Goal: Task Accomplishment & Management: Complete application form

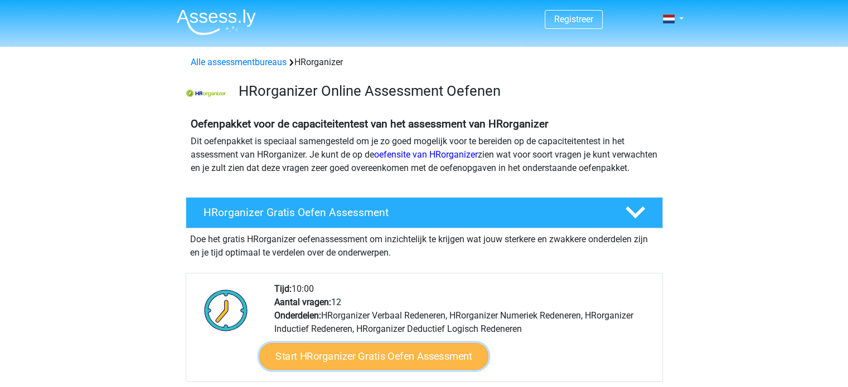
click at [371, 370] on link "Start HRorganizer Gratis Oefen Assessment" at bounding box center [373, 356] width 229 height 27
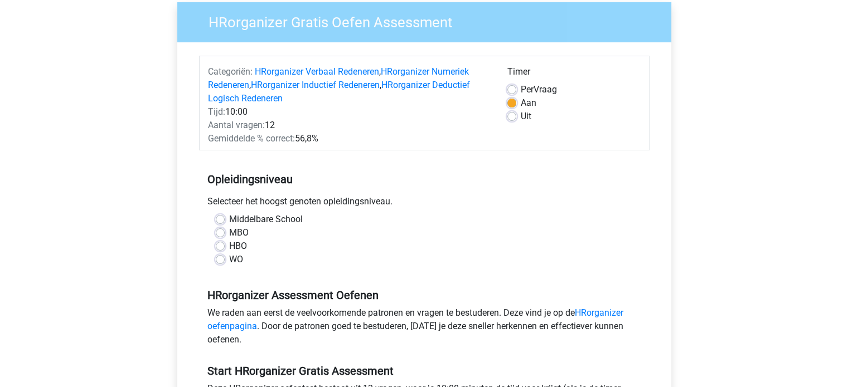
scroll to position [101, 0]
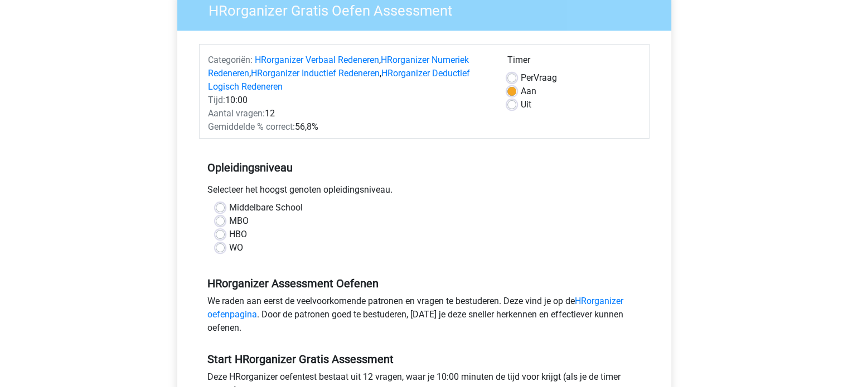
click at [229, 232] on label "HBO" at bounding box center [238, 234] width 18 height 13
click at [217, 232] on input "HBO" at bounding box center [220, 233] width 9 height 11
radio input "true"
click at [229, 247] on label "WO" at bounding box center [236, 247] width 14 height 13
click at [218, 247] on input "WO" at bounding box center [220, 246] width 9 height 11
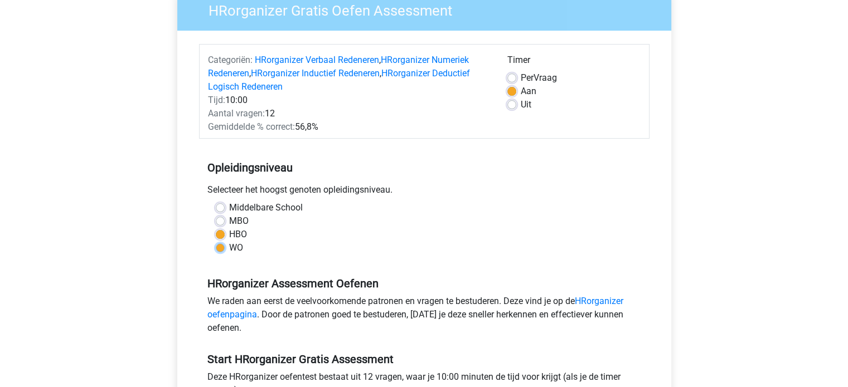
radio input "true"
click at [229, 235] on label "HBO" at bounding box center [238, 234] width 18 height 13
click at [218, 235] on input "HBO" at bounding box center [220, 233] width 9 height 11
radio input "true"
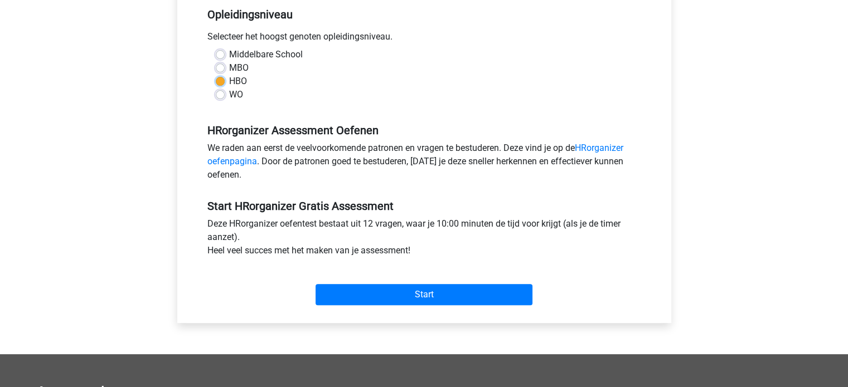
scroll to position [265, 0]
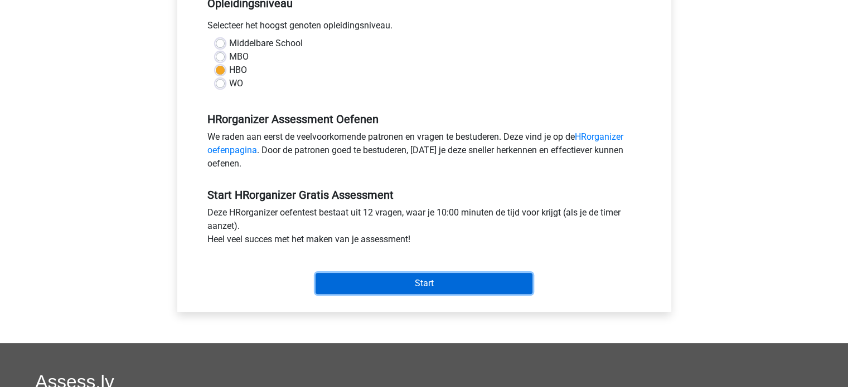
click at [425, 283] on input "Start" at bounding box center [423, 283] width 217 height 21
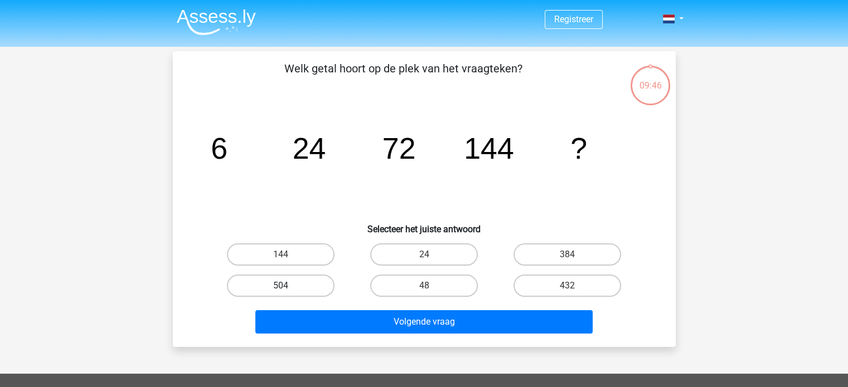
click at [298, 285] on label "504" at bounding box center [281, 286] width 108 height 22
click at [288, 286] on input "504" at bounding box center [283, 289] width 7 height 7
radio input "true"
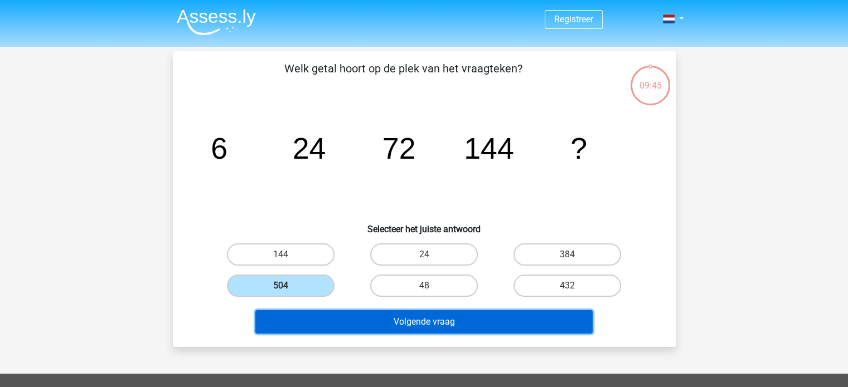
click at [381, 329] on button "Volgende vraag" at bounding box center [423, 321] width 337 height 23
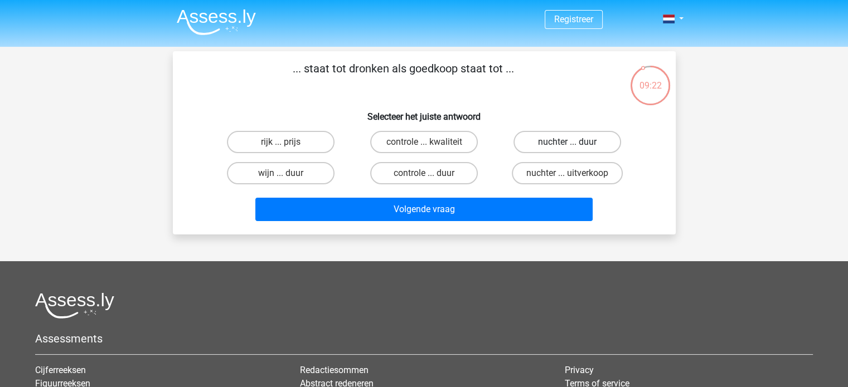
click at [555, 142] on label "nuchter ... duur" at bounding box center [567, 142] width 108 height 22
click at [567, 142] on input "nuchter ... duur" at bounding box center [570, 145] width 7 height 7
radio input "true"
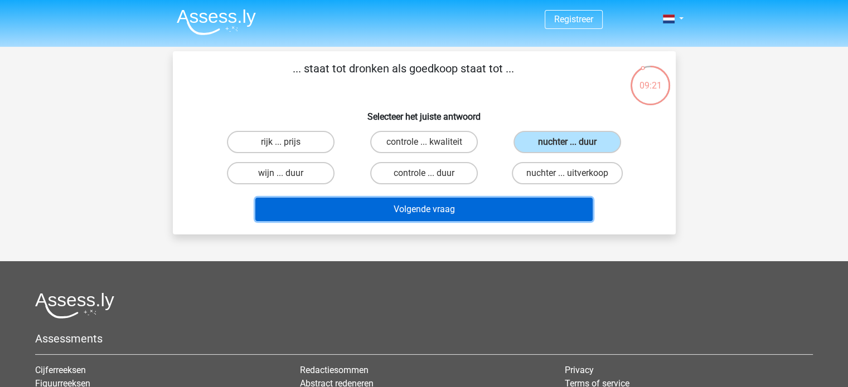
click at [413, 207] on button "Volgende vraag" at bounding box center [423, 209] width 337 height 23
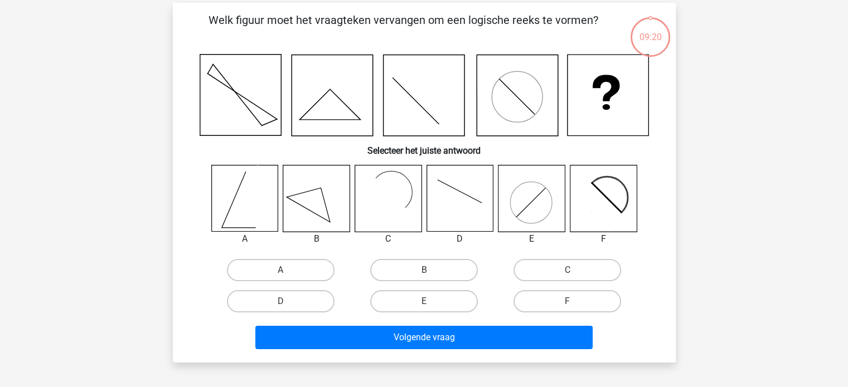
scroll to position [51, 0]
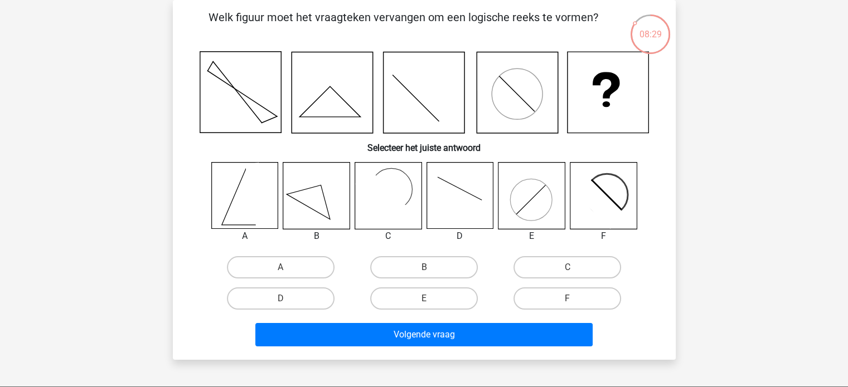
click at [230, 200] on icon at bounding box center [244, 196] width 66 height 66
click at [299, 267] on label "A" at bounding box center [281, 267] width 108 height 22
click at [288, 267] on input "A" at bounding box center [283, 270] width 7 height 7
radio input "true"
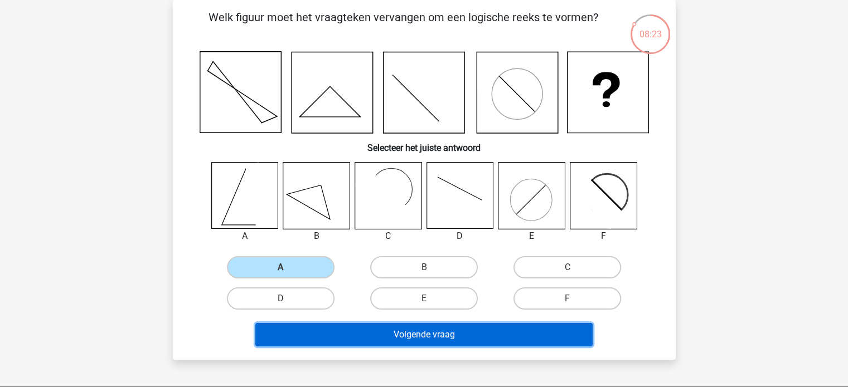
click at [404, 329] on button "Volgende vraag" at bounding box center [423, 334] width 337 height 23
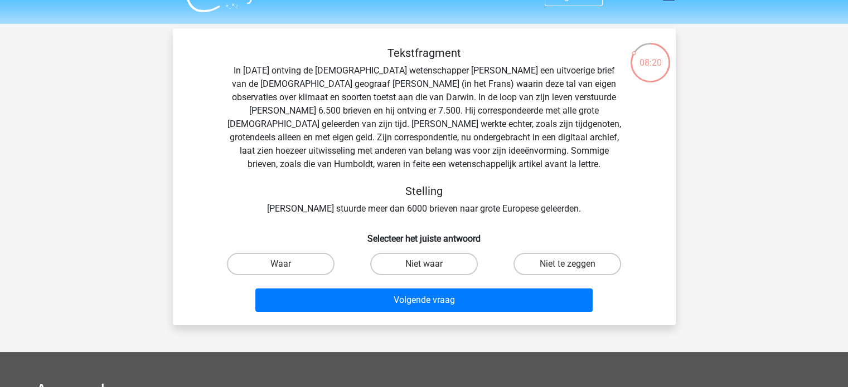
scroll to position [21, 0]
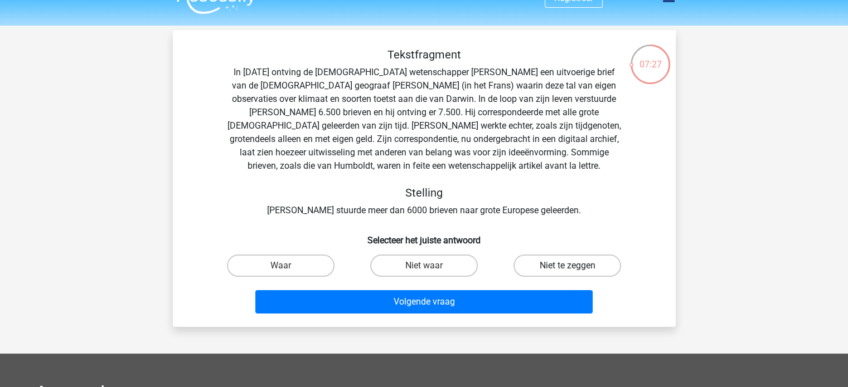
click at [561, 267] on label "Niet te zeggen" at bounding box center [567, 266] width 108 height 22
click at [567, 267] on input "Niet te zeggen" at bounding box center [570, 269] width 7 height 7
radio input "true"
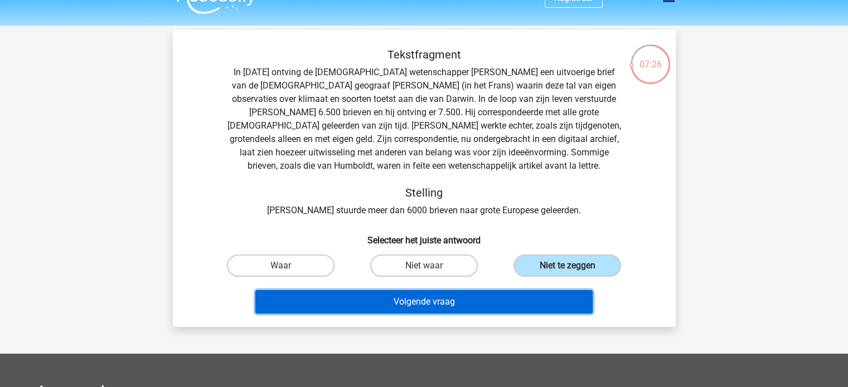
click at [444, 307] on button "Volgende vraag" at bounding box center [423, 301] width 337 height 23
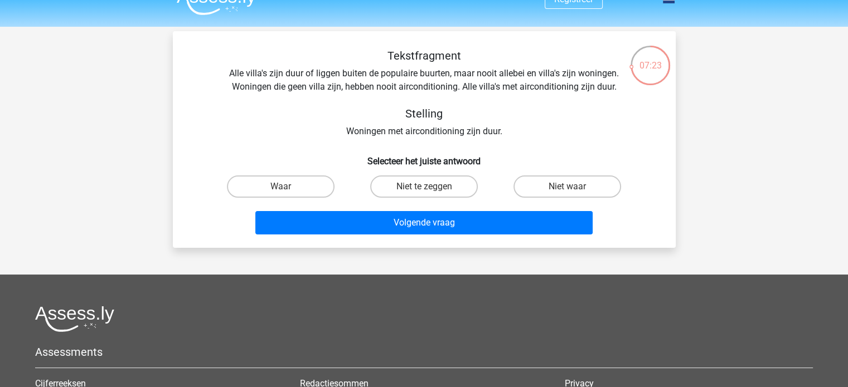
scroll to position [17, 0]
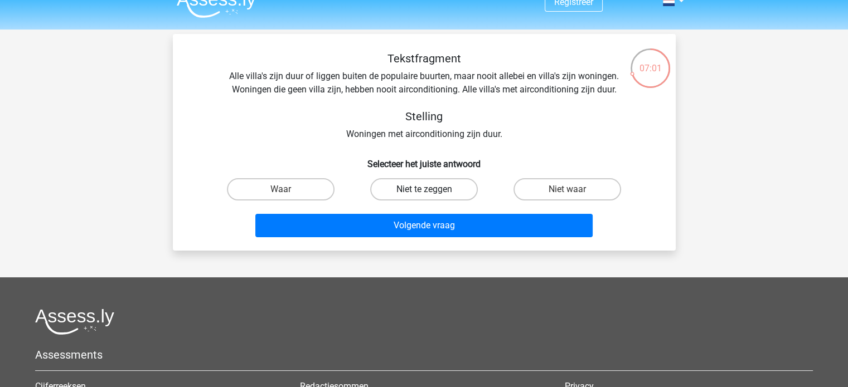
click at [436, 187] on label "Niet te zeggen" at bounding box center [424, 189] width 108 height 22
click at [431, 189] on input "Niet te zeggen" at bounding box center [427, 192] width 7 height 7
radio input "true"
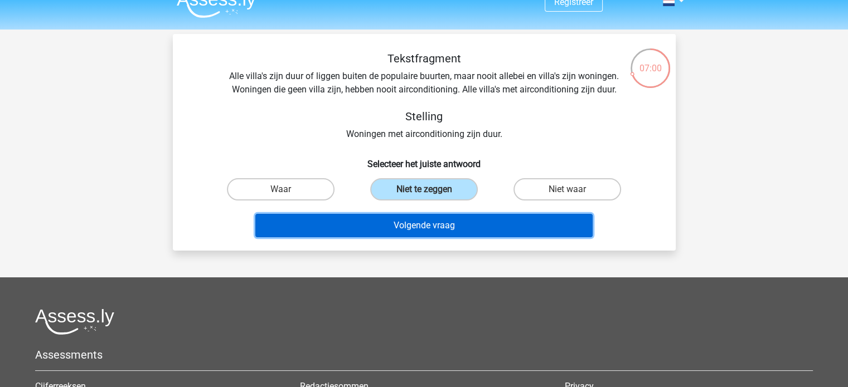
click at [425, 227] on button "Volgende vraag" at bounding box center [423, 225] width 337 height 23
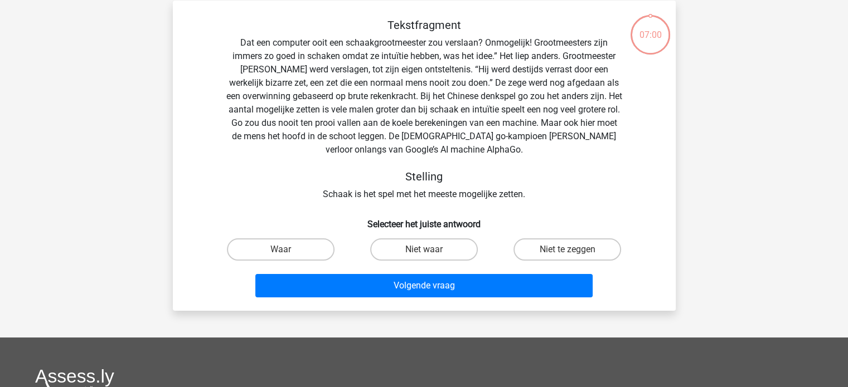
scroll to position [51, 0]
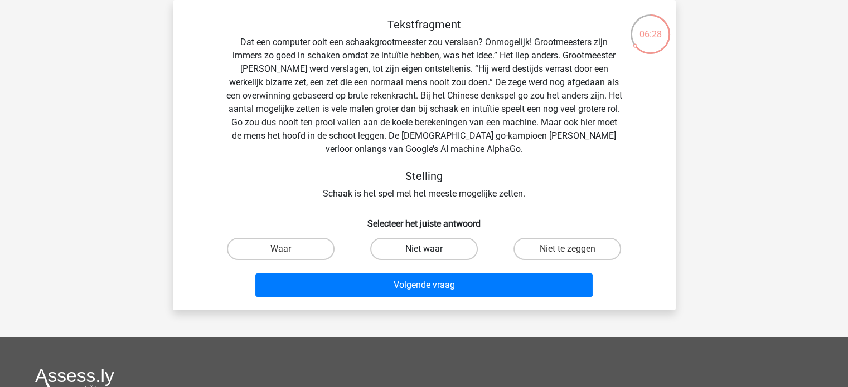
click at [442, 244] on label "Niet waar" at bounding box center [424, 249] width 108 height 22
click at [431, 249] on input "Niet waar" at bounding box center [427, 252] width 7 height 7
radio input "true"
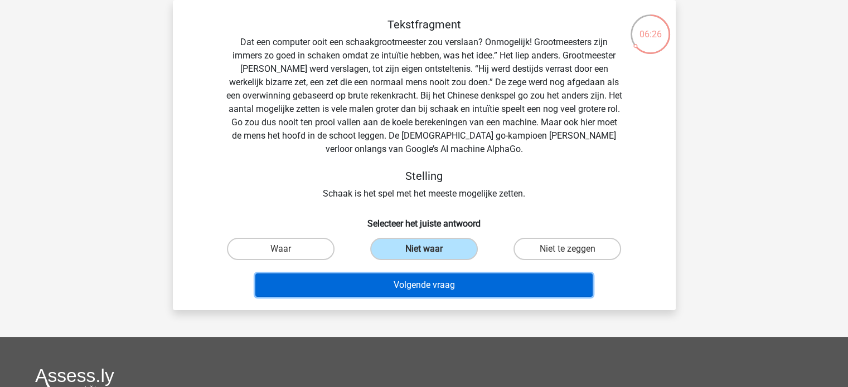
click at [410, 293] on button "Volgende vraag" at bounding box center [423, 285] width 337 height 23
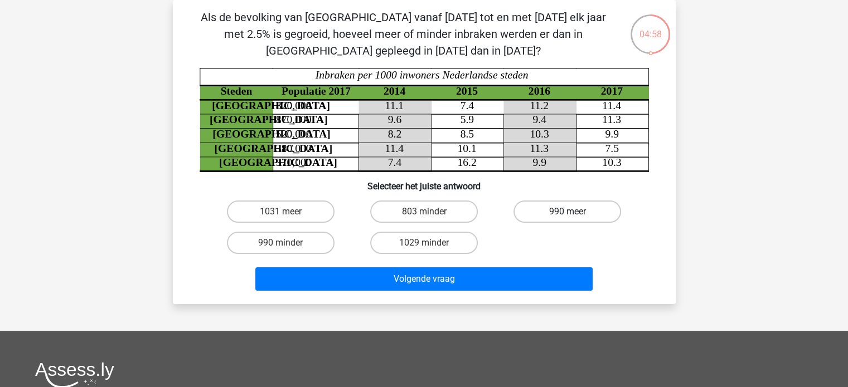
click at [535, 208] on label "990 meer" at bounding box center [567, 212] width 108 height 22
click at [567, 212] on input "990 meer" at bounding box center [570, 215] width 7 height 7
radio input "true"
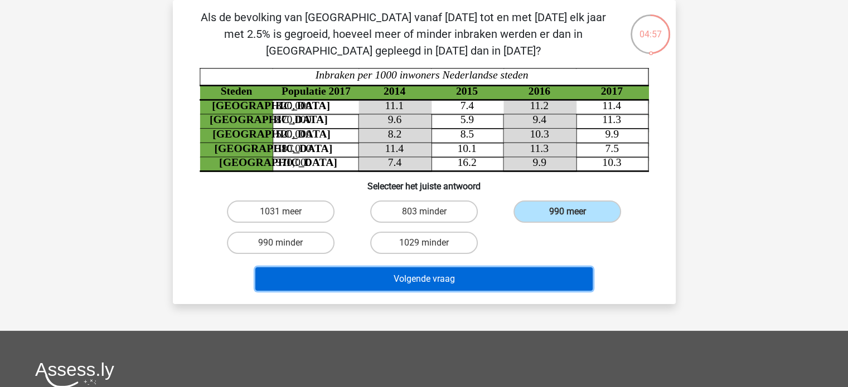
click at [392, 287] on button "Volgende vraag" at bounding box center [423, 278] width 337 height 23
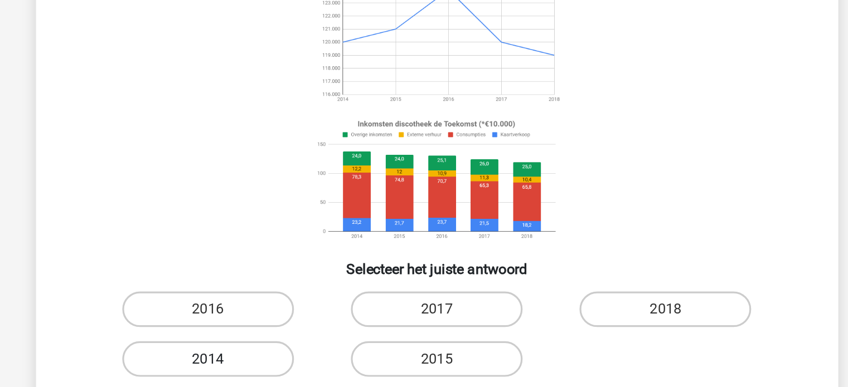
click at [310, 314] on label "2014" at bounding box center [281, 306] width 108 height 22
click at [288, 313] on input "2014" at bounding box center [283, 309] width 7 height 7
radio input "true"
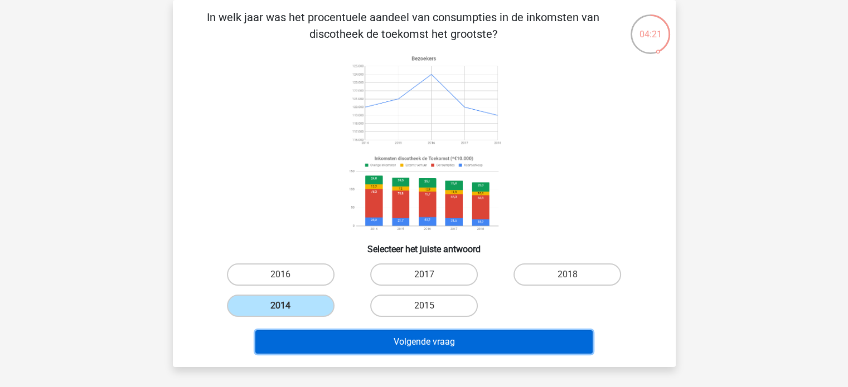
click at [424, 346] on button "Volgende vraag" at bounding box center [423, 341] width 337 height 23
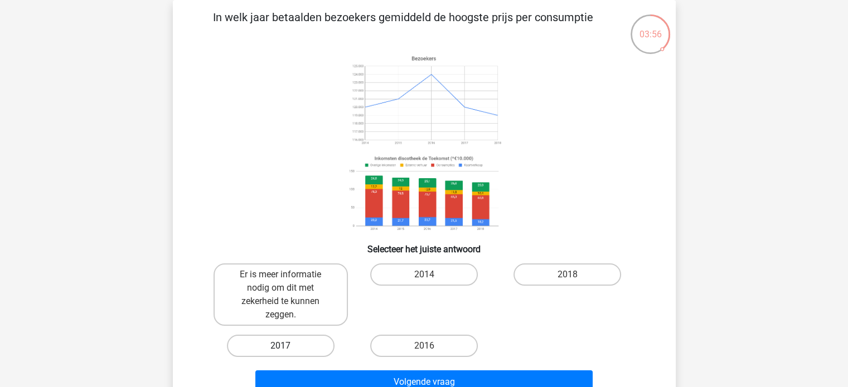
click at [306, 346] on label "2017" at bounding box center [281, 346] width 108 height 22
click at [288, 346] on input "2017" at bounding box center [283, 349] width 7 height 7
radio input "true"
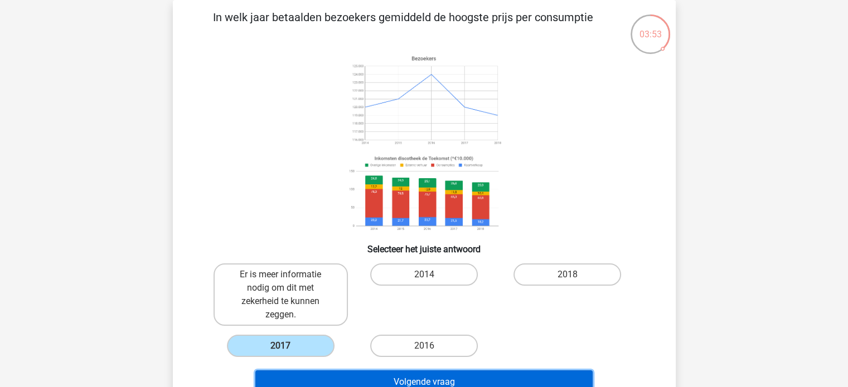
click at [429, 380] on button "Volgende vraag" at bounding box center [423, 382] width 337 height 23
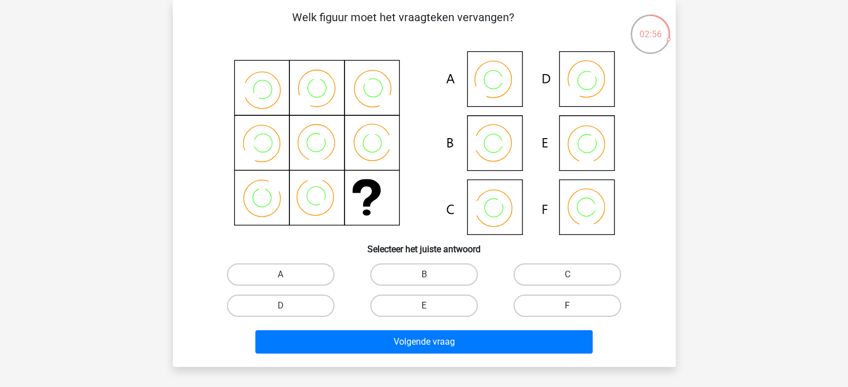
click at [544, 303] on label "F" at bounding box center [567, 306] width 108 height 22
click at [567, 306] on input "F" at bounding box center [570, 309] width 7 height 7
radio input "true"
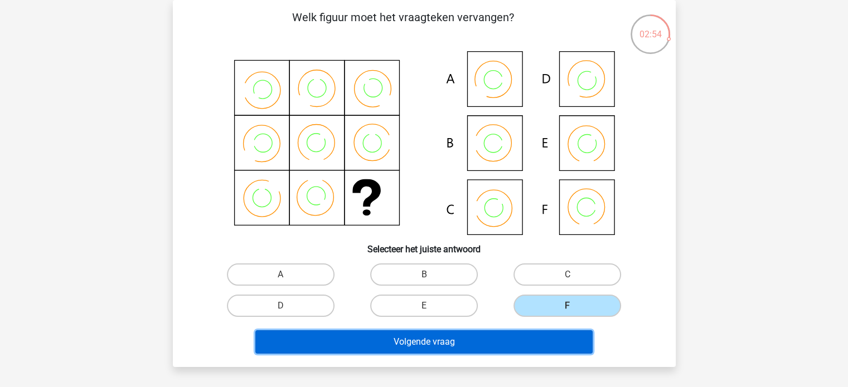
click at [452, 343] on button "Volgende vraag" at bounding box center [423, 341] width 337 height 23
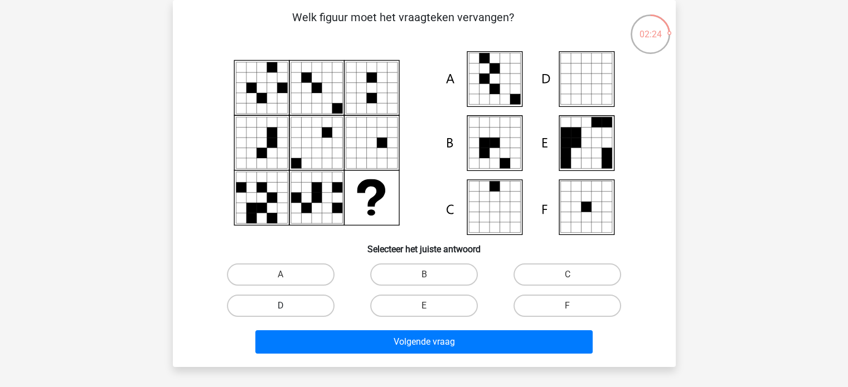
click at [308, 300] on label "D" at bounding box center [281, 306] width 108 height 22
click at [288, 306] on input "D" at bounding box center [283, 309] width 7 height 7
radio input "true"
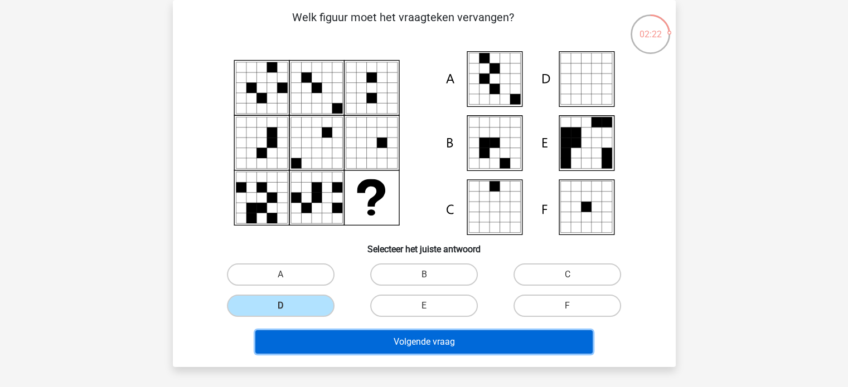
click at [333, 349] on button "Volgende vraag" at bounding box center [423, 341] width 337 height 23
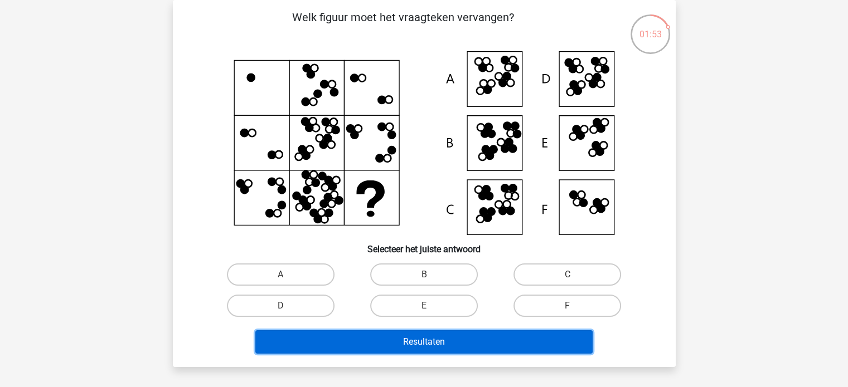
click at [456, 343] on button "Resultaten" at bounding box center [423, 341] width 337 height 23
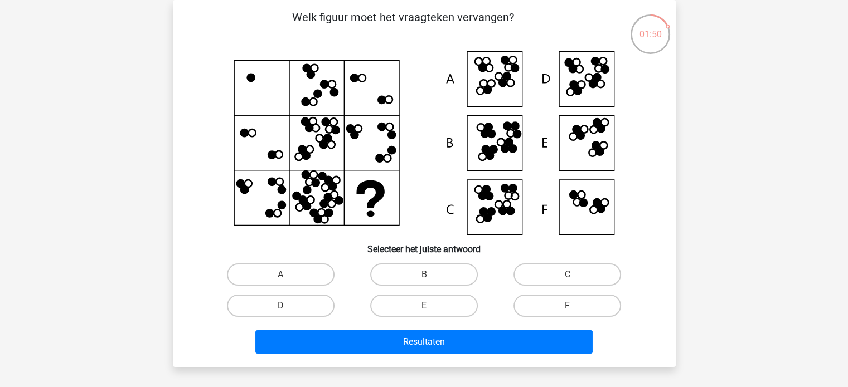
click at [506, 243] on h6 "Selecteer het juiste antwoord" at bounding box center [424, 245] width 467 height 20
click at [558, 272] on label "C" at bounding box center [567, 275] width 108 height 22
click at [567, 275] on input "C" at bounding box center [570, 278] width 7 height 7
radio input "true"
click at [551, 303] on label "F" at bounding box center [567, 306] width 108 height 22
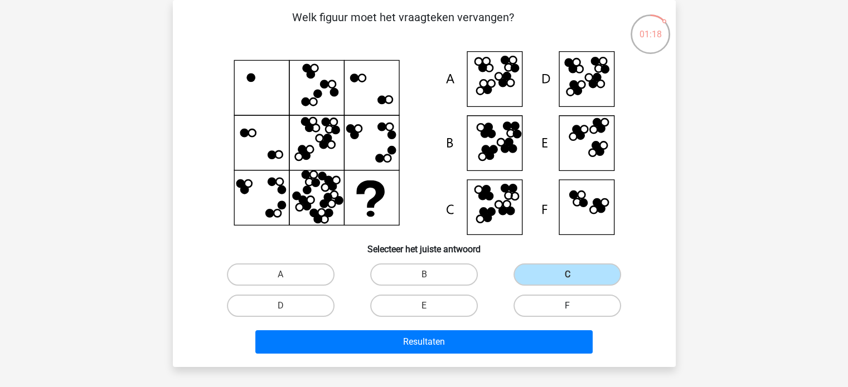
click at [567, 306] on input "F" at bounding box center [570, 309] width 7 height 7
radio input "true"
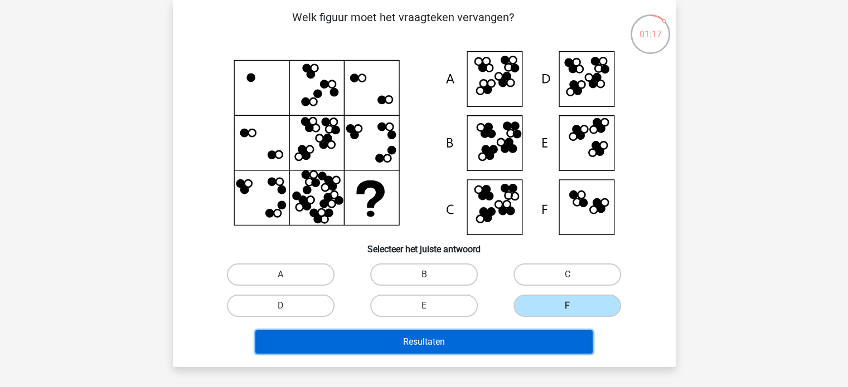
click at [500, 344] on button "Resultaten" at bounding box center [423, 341] width 337 height 23
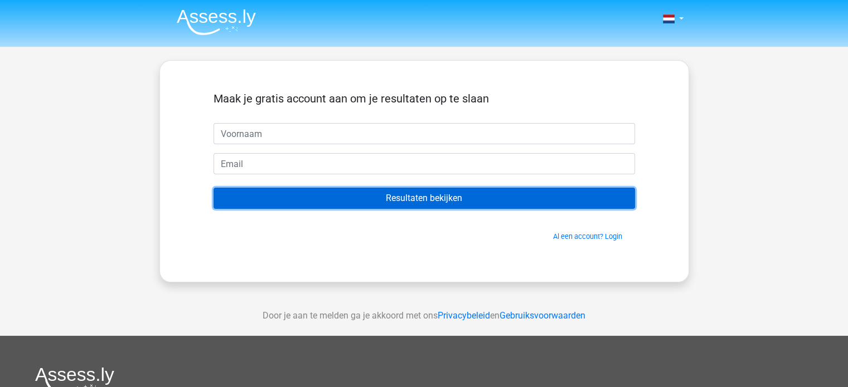
click at [447, 196] on input "Resultaten bekijken" at bounding box center [423, 198] width 421 height 21
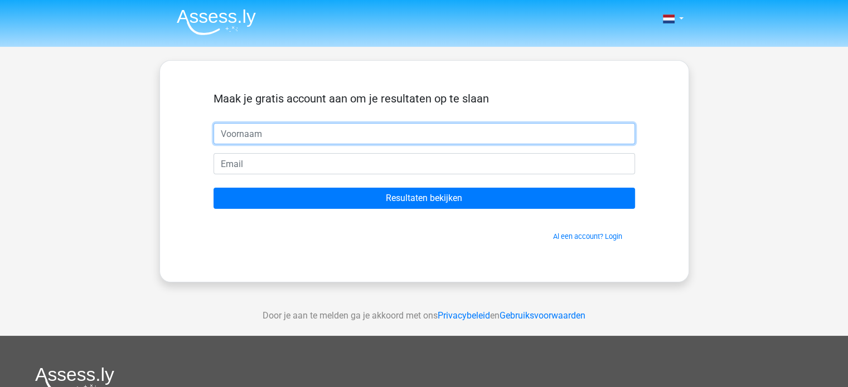
click at [305, 129] on input "text" at bounding box center [423, 133] width 421 height 21
type input "[PERSON_NAME]"
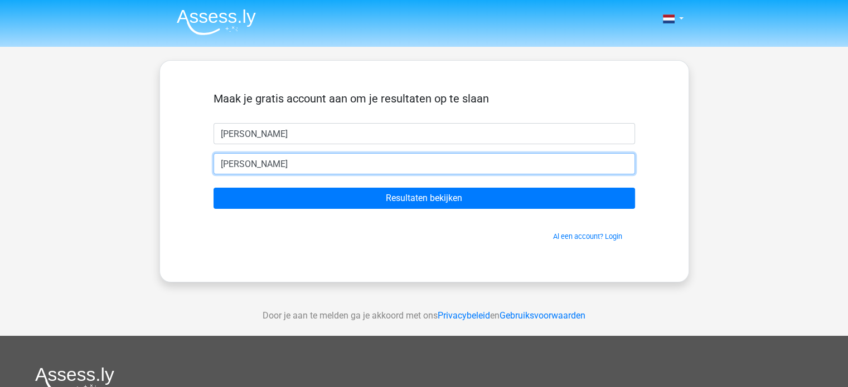
type input "[EMAIL_ADDRESS][DOMAIN_NAME]"
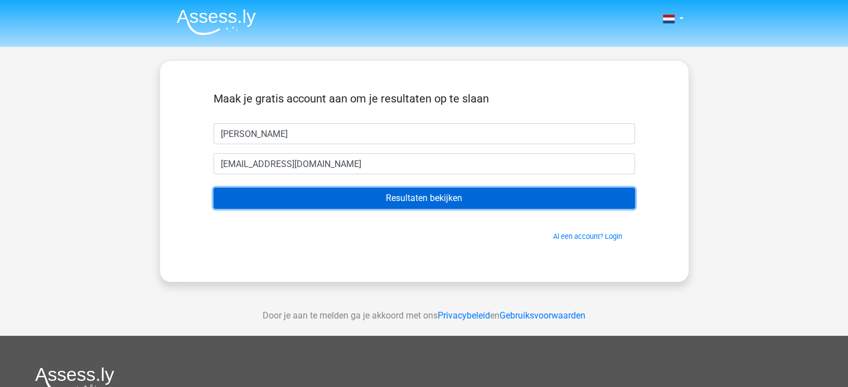
click at [329, 206] on input "Resultaten bekijken" at bounding box center [423, 198] width 421 height 21
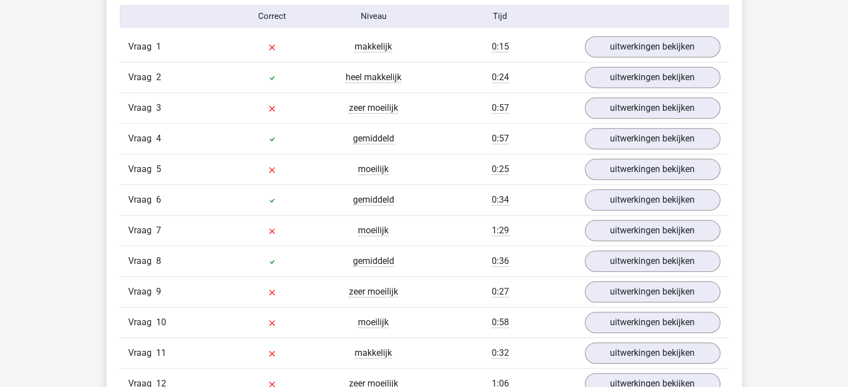
scroll to position [1211, 0]
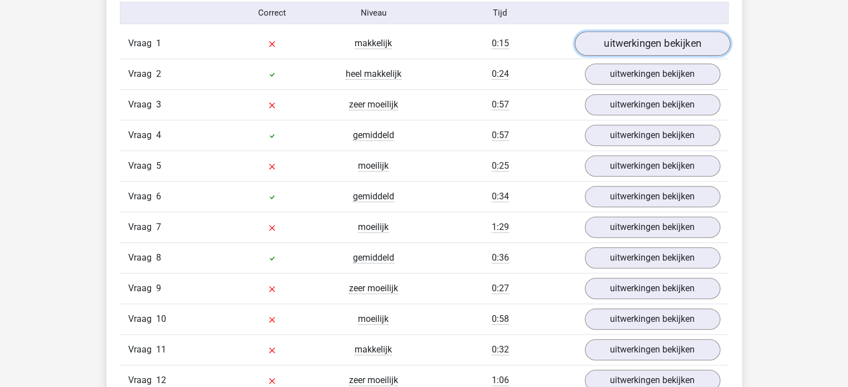
click at [677, 43] on link "uitwerkingen bekijken" at bounding box center [651, 43] width 155 height 25
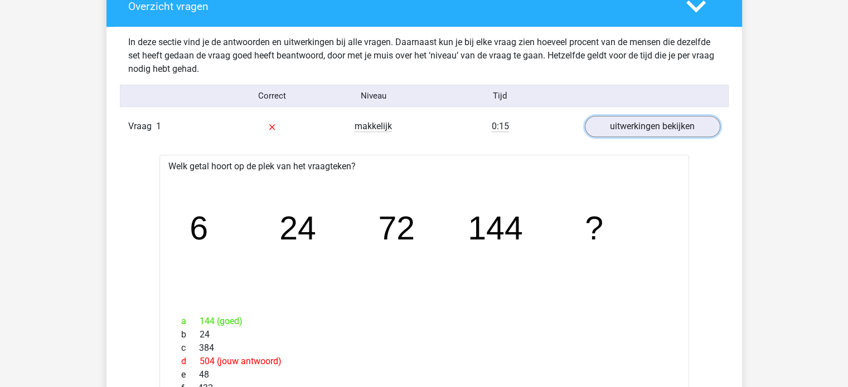
scroll to position [1136, 0]
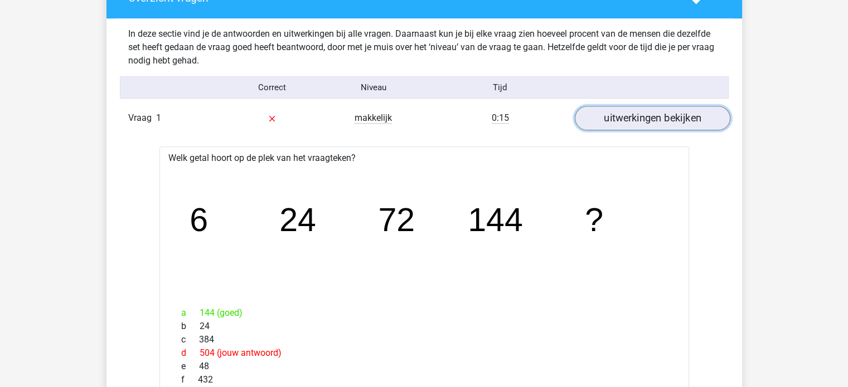
click at [648, 114] on link "uitwerkingen bekijken" at bounding box center [651, 118] width 155 height 25
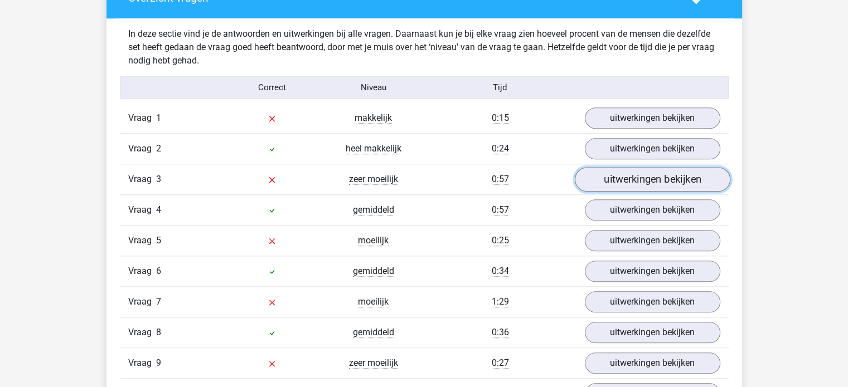
click at [666, 174] on link "uitwerkingen bekijken" at bounding box center [651, 179] width 155 height 25
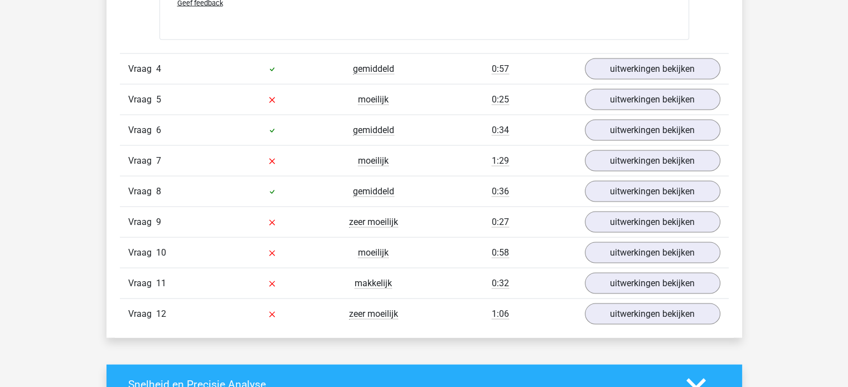
scroll to position [2166, 0]
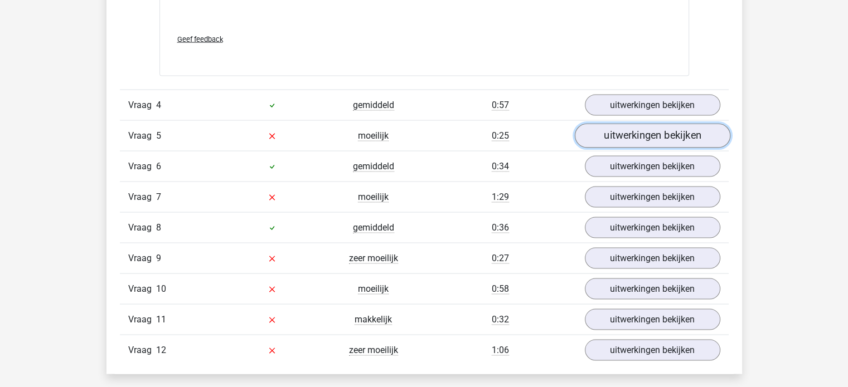
click at [665, 133] on link "uitwerkingen bekijken" at bounding box center [651, 136] width 155 height 25
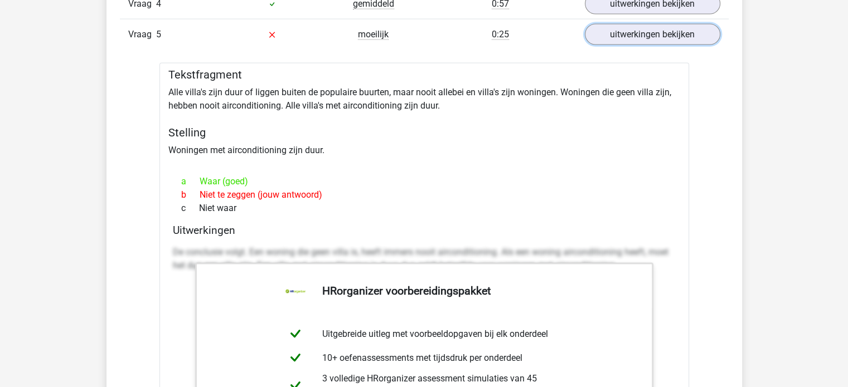
scroll to position [2157, 0]
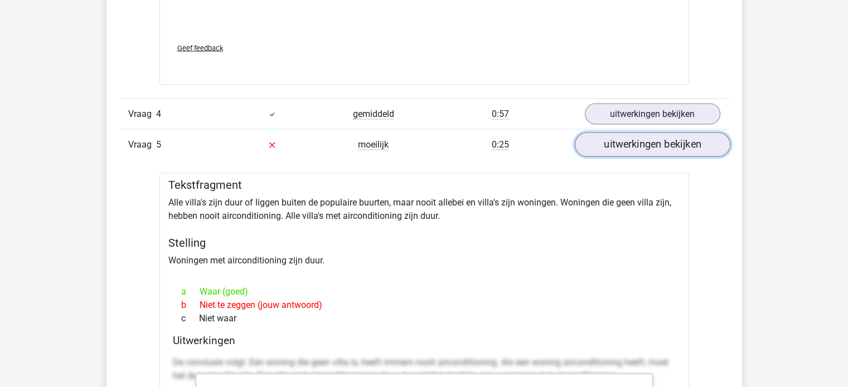
click at [658, 148] on link "uitwerkingen bekijken" at bounding box center [651, 145] width 155 height 25
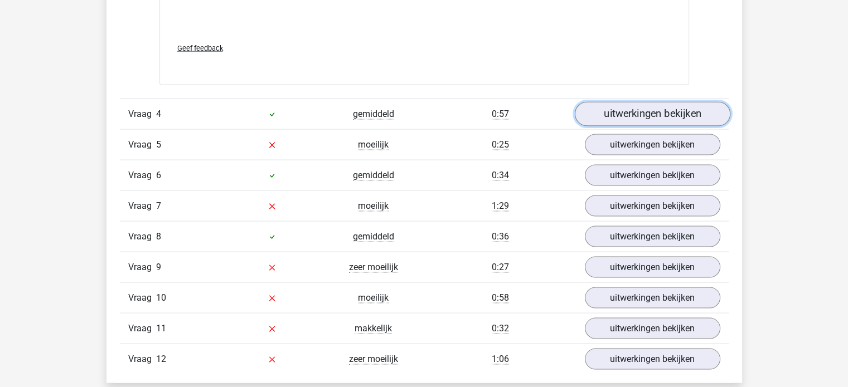
click at [659, 109] on link "uitwerkingen bekijken" at bounding box center [651, 114] width 155 height 25
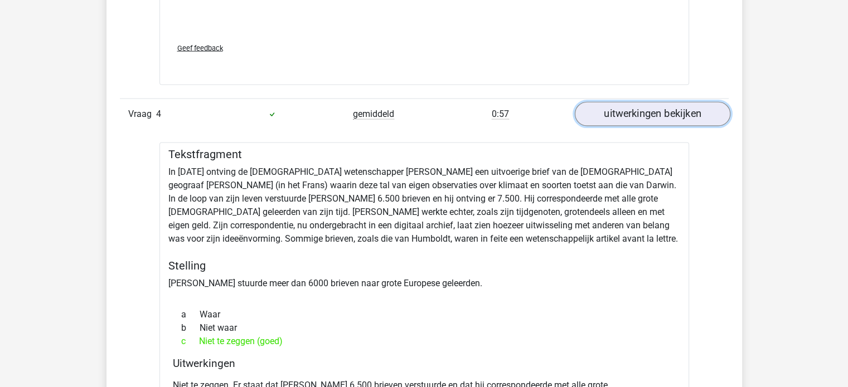
click at [659, 109] on link "uitwerkingen bekijken" at bounding box center [651, 114] width 155 height 25
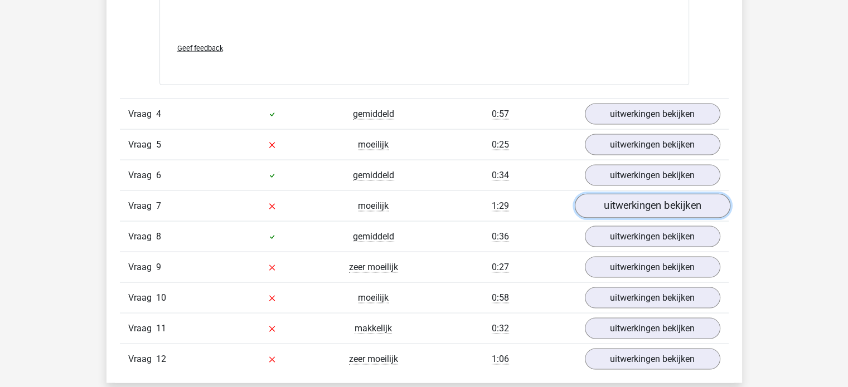
click at [638, 205] on link "uitwerkingen bekijken" at bounding box center [651, 206] width 155 height 25
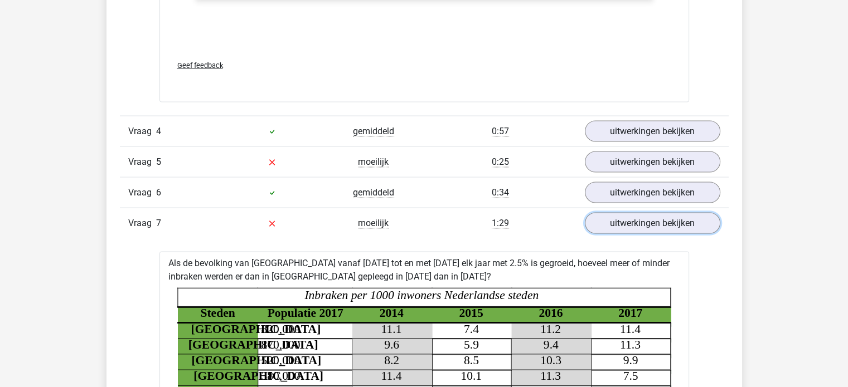
scroll to position [2134, 0]
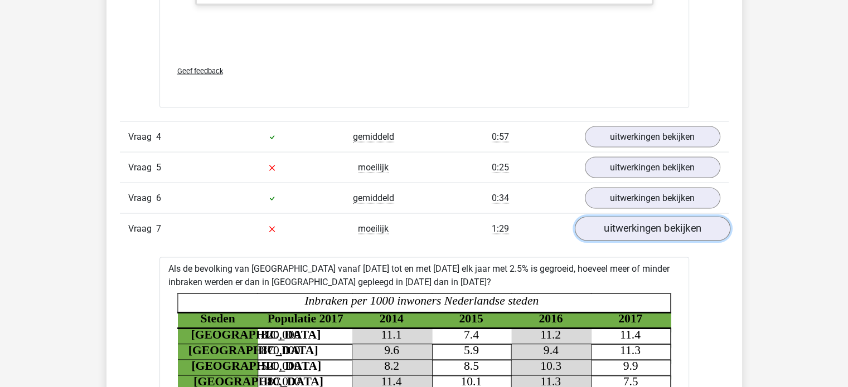
click at [655, 233] on link "uitwerkingen bekijken" at bounding box center [651, 229] width 155 height 25
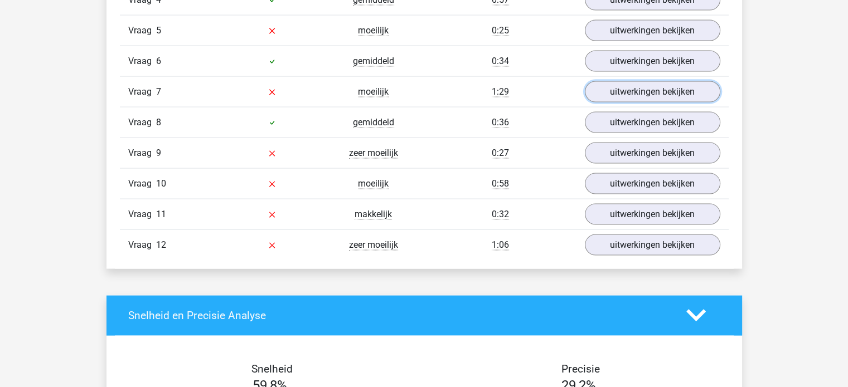
scroll to position [2289, 0]
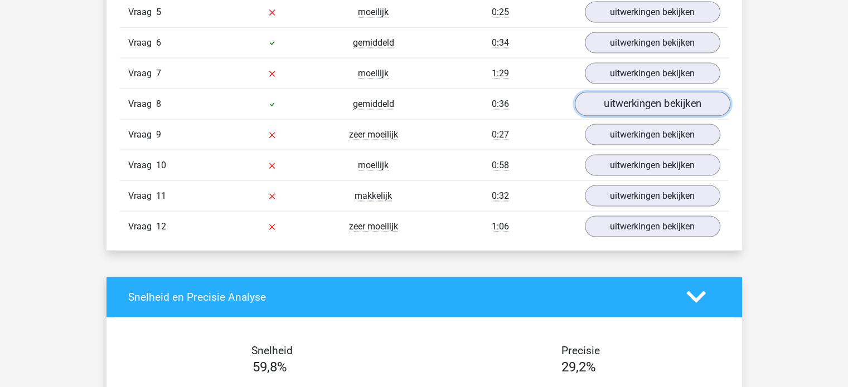
click at [630, 103] on link "uitwerkingen bekijken" at bounding box center [651, 104] width 155 height 25
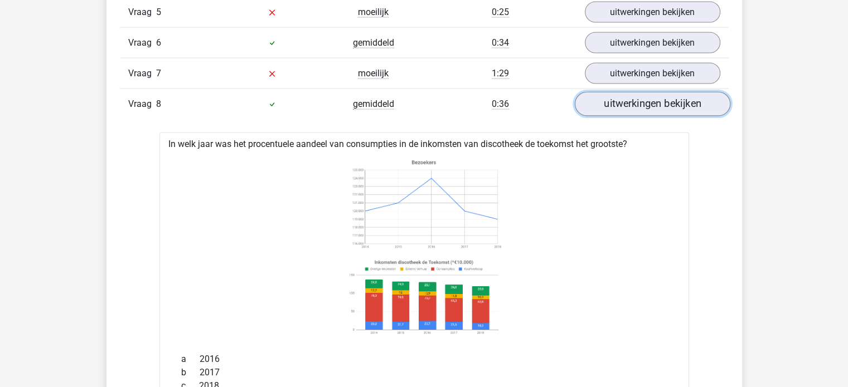
click at [630, 103] on link "uitwerkingen bekijken" at bounding box center [651, 104] width 155 height 25
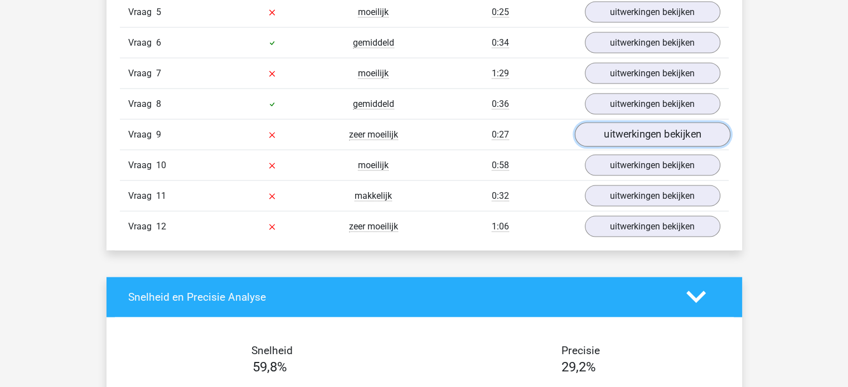
click at [635, 135] on link "uitwerkingen bekijken" at bounding box center [651, 135] width 155 height 25
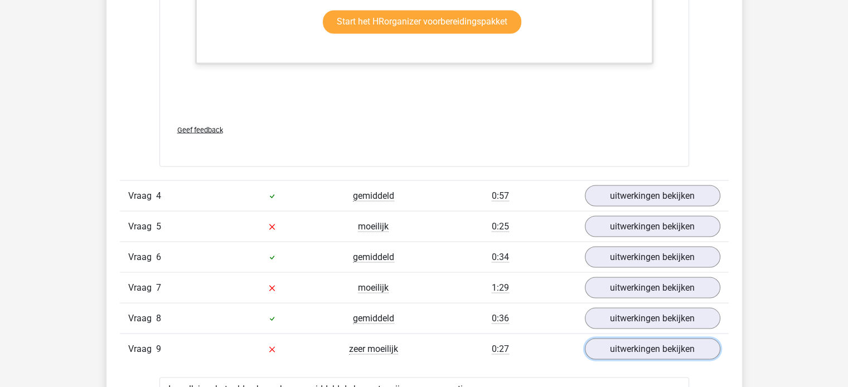
scroll to position [2135, 0]
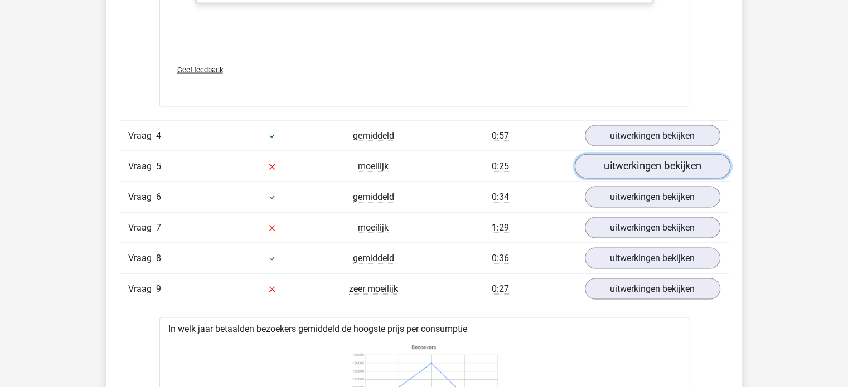
click at [647, 169] on link "uitwerkingen bekijken" at bounding box center [651, 166] width 155 height 25
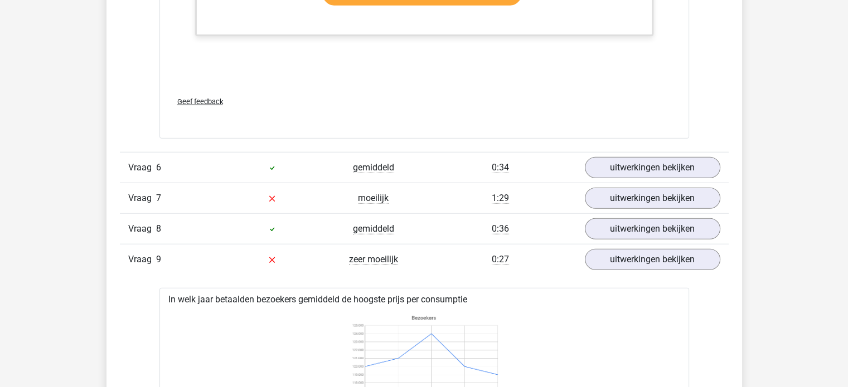
scroll to position [2767, 0]
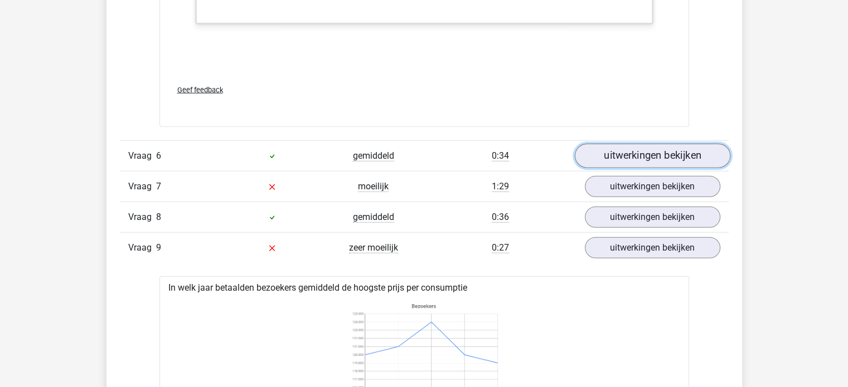
click at [674, 152] on link "uitwerkingen bekijken" at bounding box center [651, 156] width 155 height 25
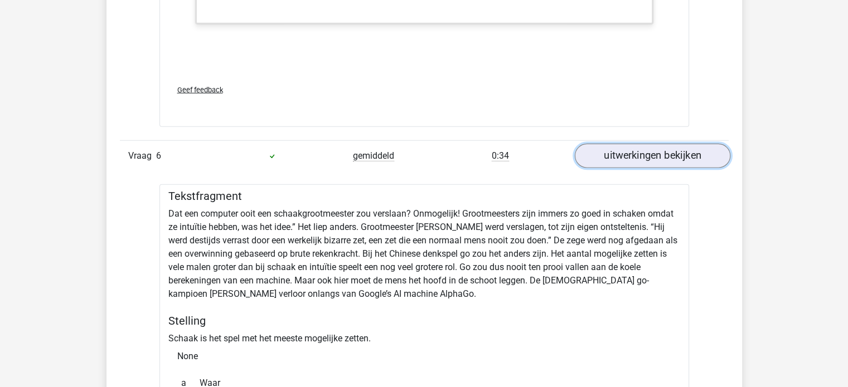
click at [674, 152] on link "uitwerkingen bekijken" at bounding box center [651, 156] width 155 height 25
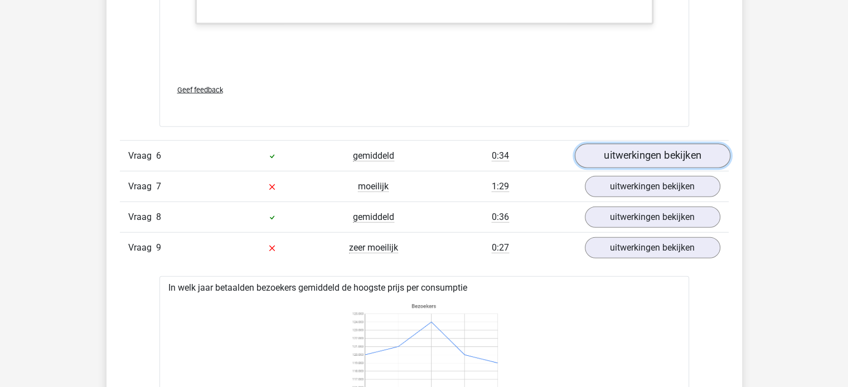
click at [674, 152] on link "uitwerkingen bekijken" at bounding box center [651, 156] width 155 height 25
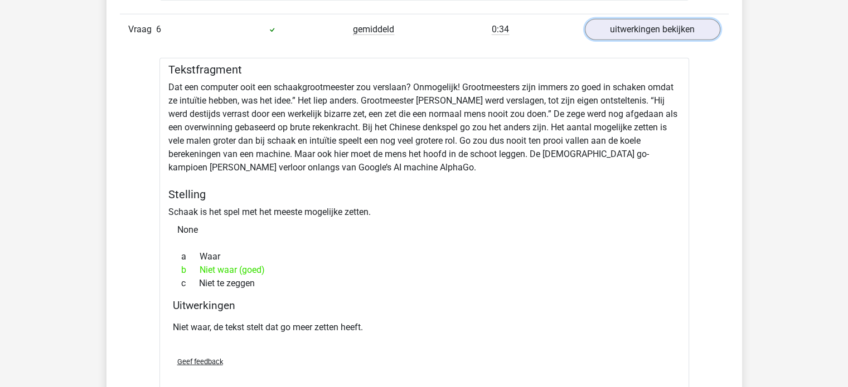
scroll to position [2900, 0]
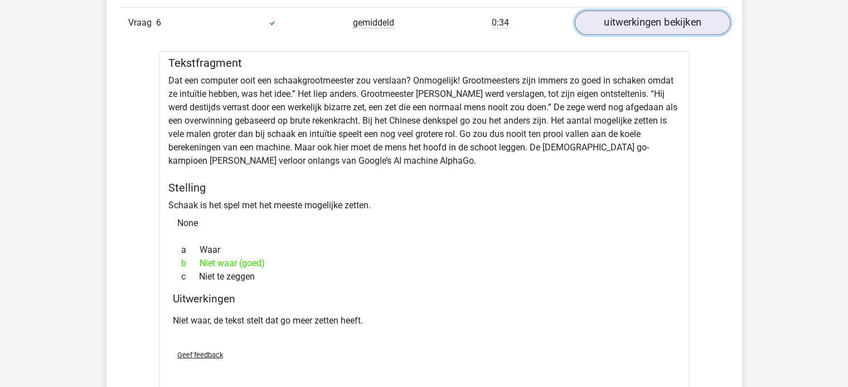
click at [649, 19] on link "uitwerkingen bekijken" at bounding box center [651, 23] width 155 height 25
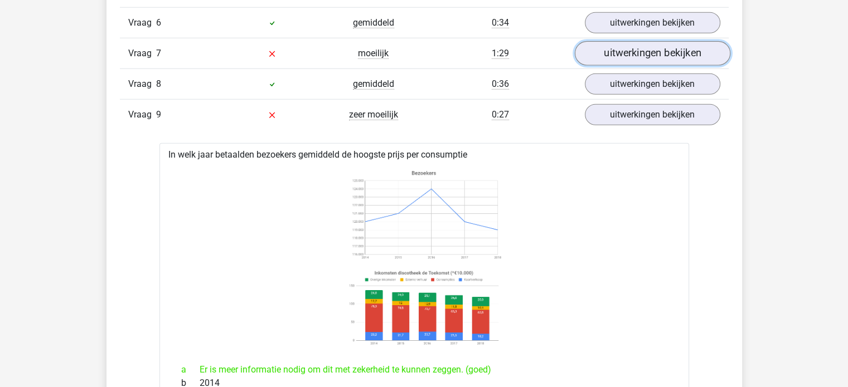
click at [651, 44] on link "uitwerkingen bekijken" at bounding box center [651, 53] width 155 height 25
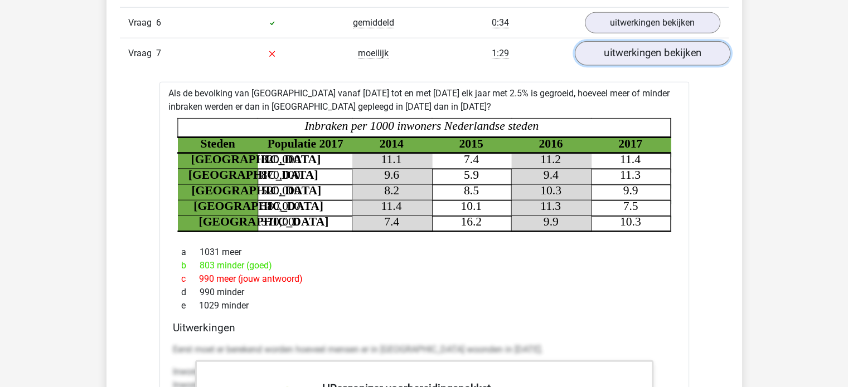
click at [651, 44] on link "uitwerkingen bekijken" at bounding box center [651, 53] width 155 height 25
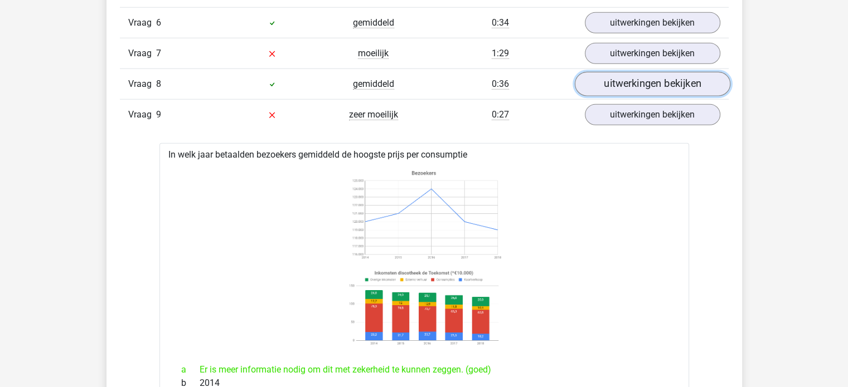
click at [649, 81] on link "uitwerkingen bekijken" at bounding box center [651, 84] width 155 height 25
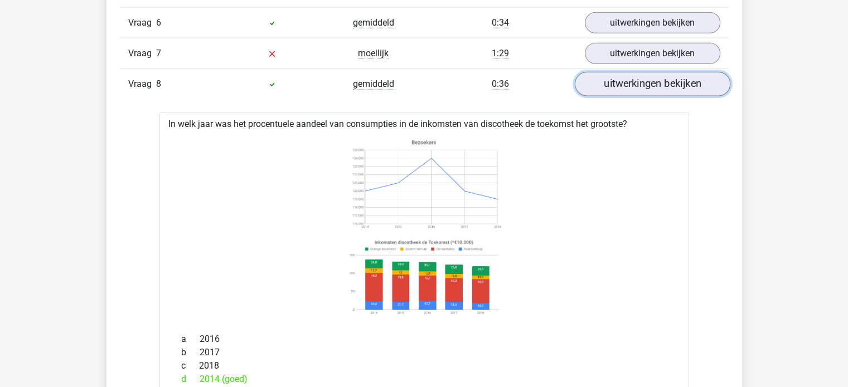
click at [649, 81] on link "uitwerkingen bekijken" at bounding box center [651, 84] width 155 height 25
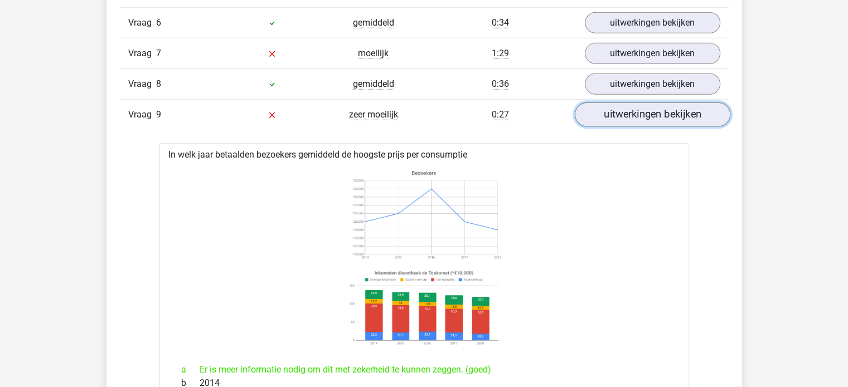
click at [682, 113] on link "uitwerkingen bekijken" at bounding box center [651, 115] width 155 height 25
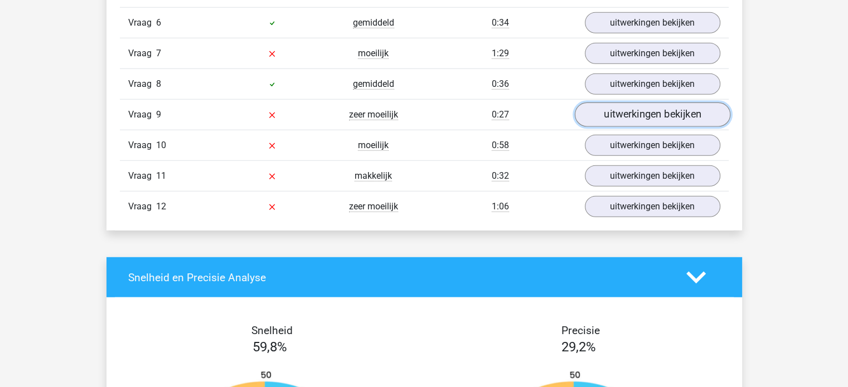
click at [690, 113] on link "uitwerkingen bekijken" at bounding box center [651, 115] width 155 height 25
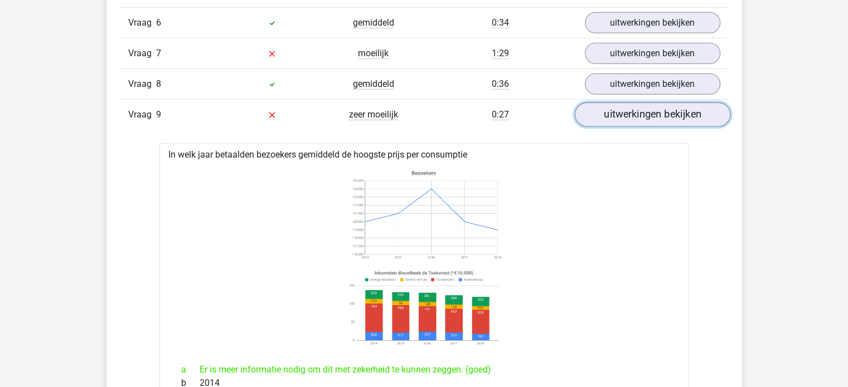
click at [690, 113] on link "uitwerkingen bekijken" at bounding box center [651, 115] width 155 height 25
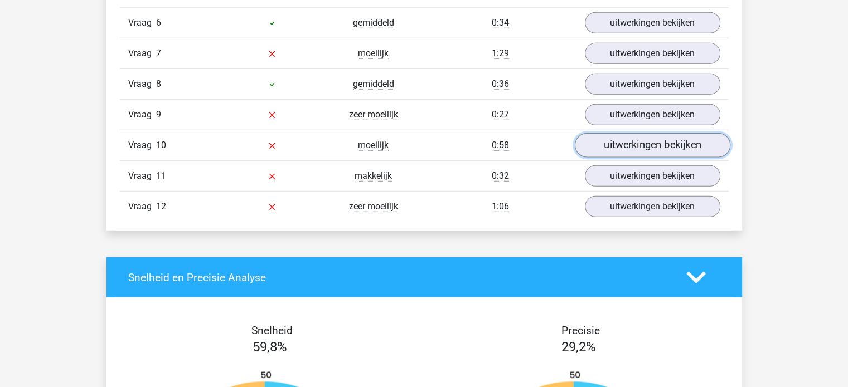
click at [679, 142] on link "uitwerkingen bekijken" at bounding box center [651, 145] width 155 height 25
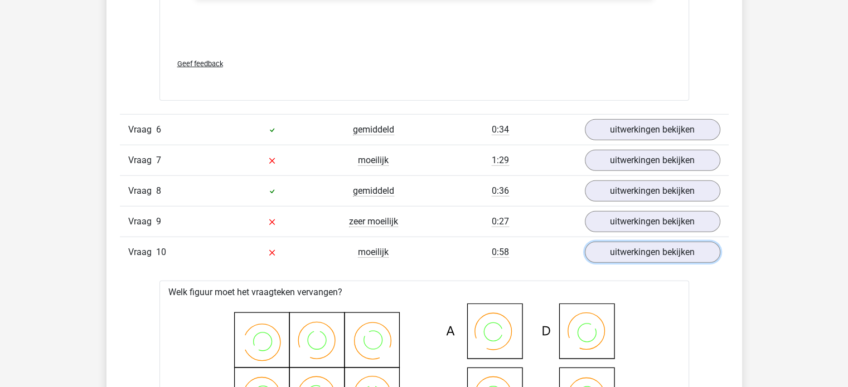
scroll to position [2786, 0]
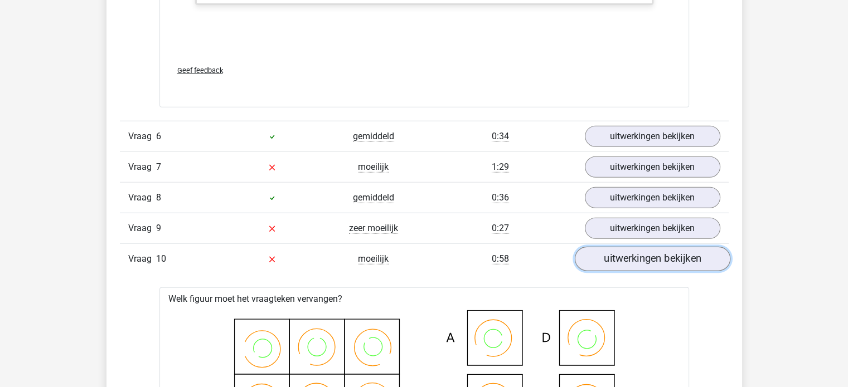
click at [647, 258] on link "uitwerkingen bekijken" at bounding box center [651, 259] width 155 height 25
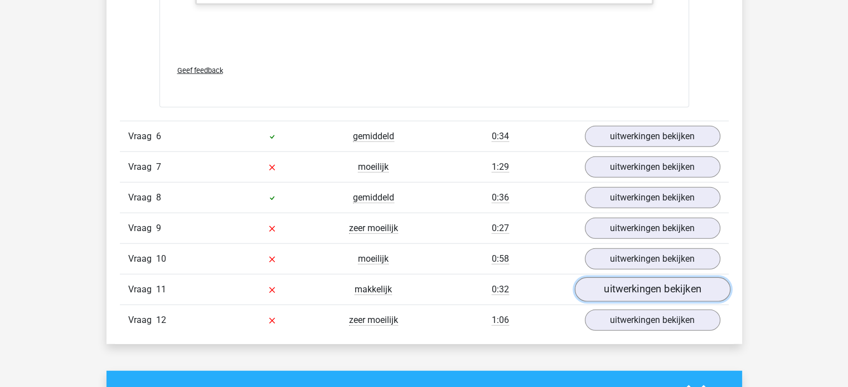
click at [649, 281] on link "uitwerkingen bekijken" at bounding box center [651, 290] width 155 height 25
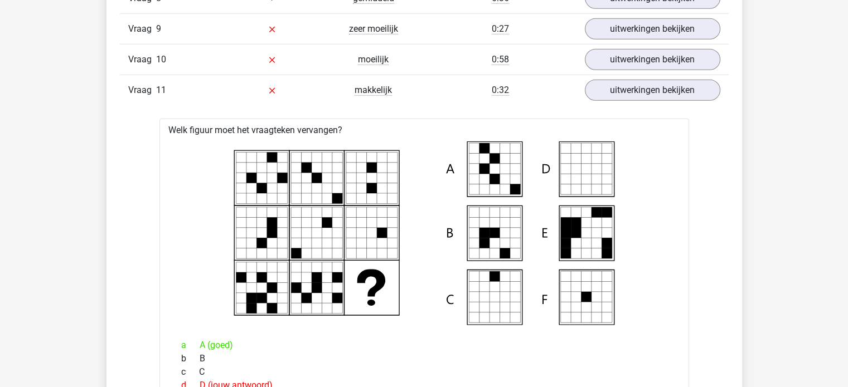
scroll to position [2906, 0]
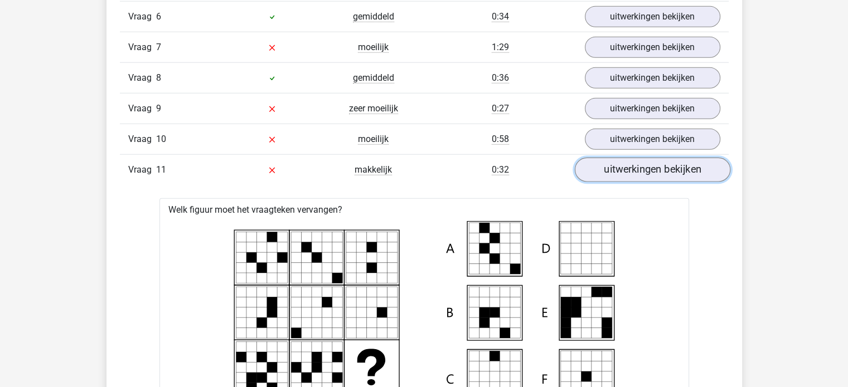
click at [658, 167] on link "uitwerkingen bekijken" at bounding box center [651, 170] width 155 height 25
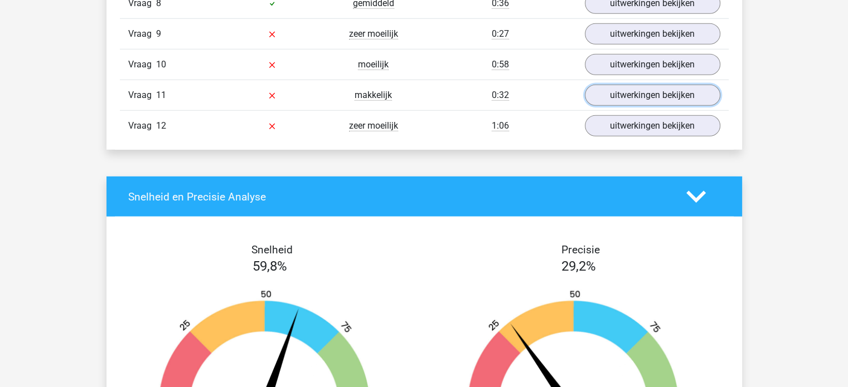
scroll to position [2986, 0]
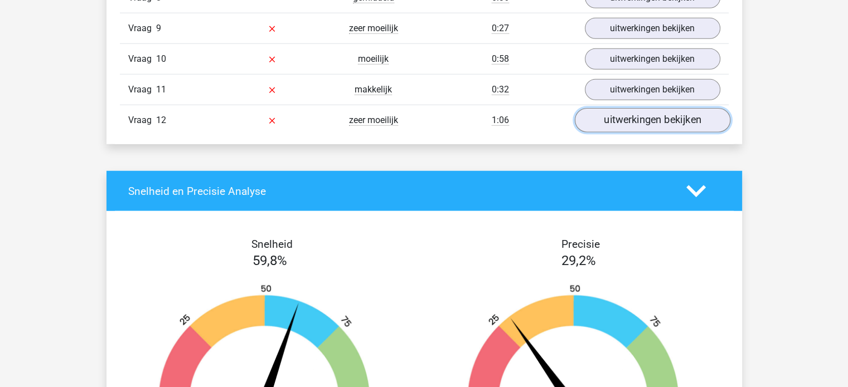
click at [699, 114] on link "uitwerkingen bekijken" at bounding box center [651, 120] width 155 height 25
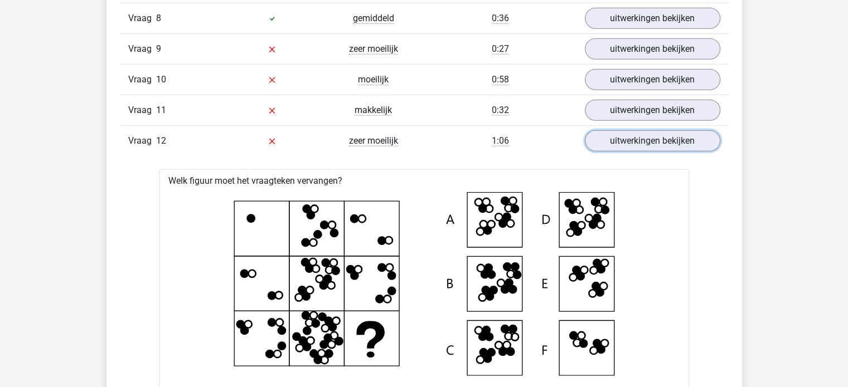
scroll to position [2954, 0]
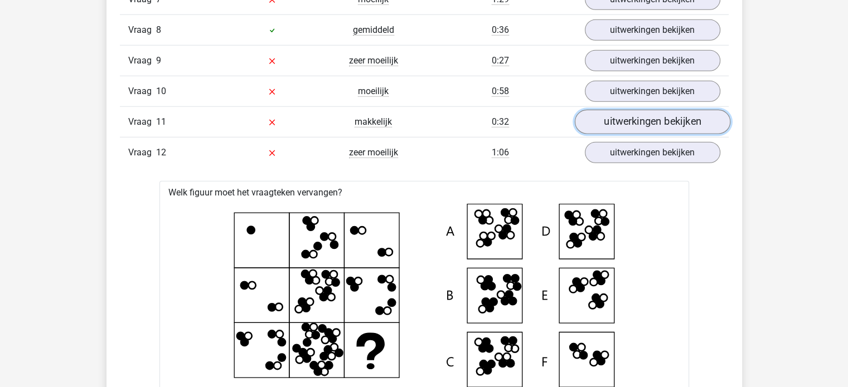
click at [675, 110] on link "uitwerkingen bekijken" at bounding box center [651, 122] width 155 height 25
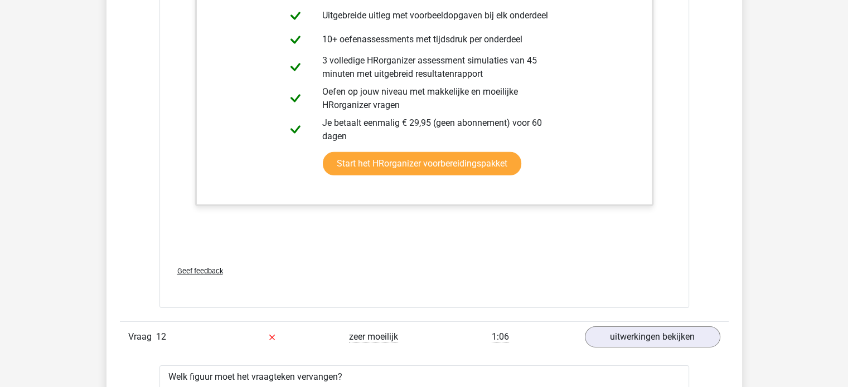
scroll to position [3515, 0]
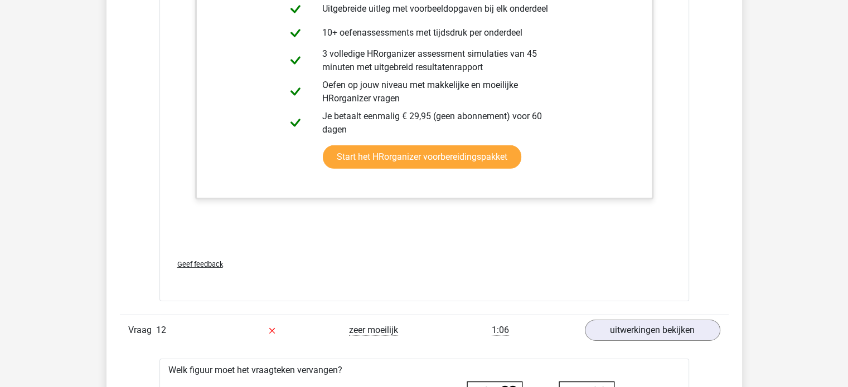
click at [216, 260] on span "Geef feedback" at bounding box center [200, 264] width 46 height 8
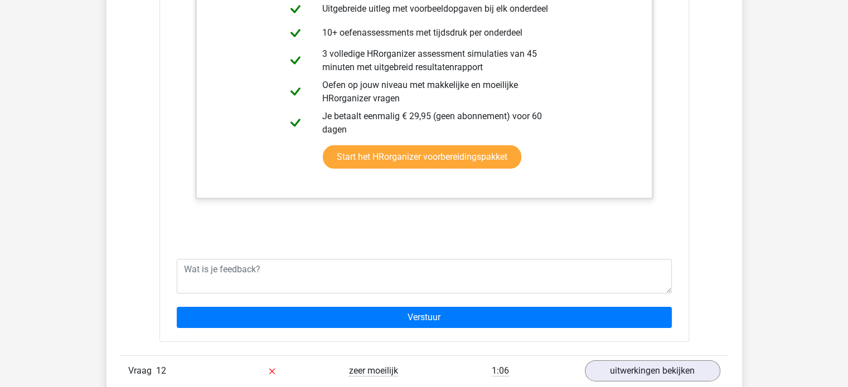
click at [531, 193] on div "Het aantal zwarte blokjes neemt van links naar rechts elke stap met 1 af. Het a…" at bounding box center [424, 83] width 503 height 334
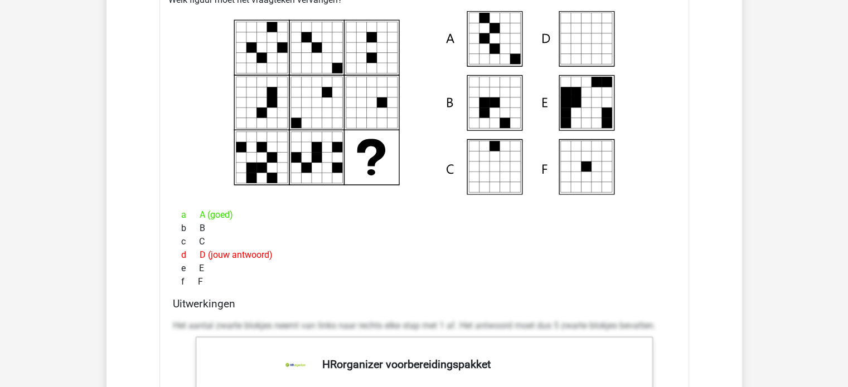
scroll to position [3110, 0]
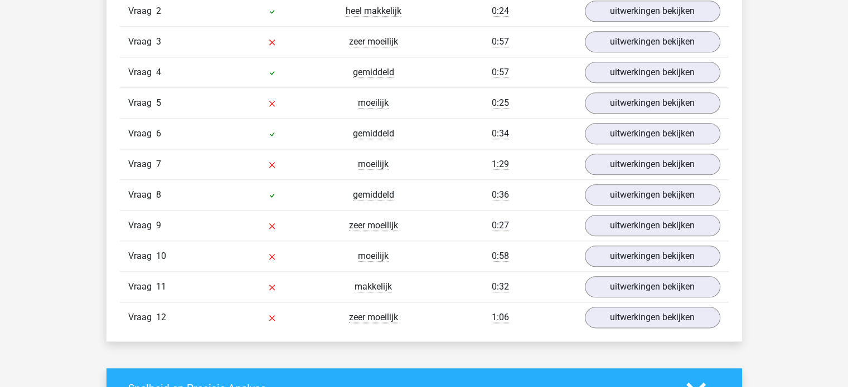
scroll to position [1288, 0]
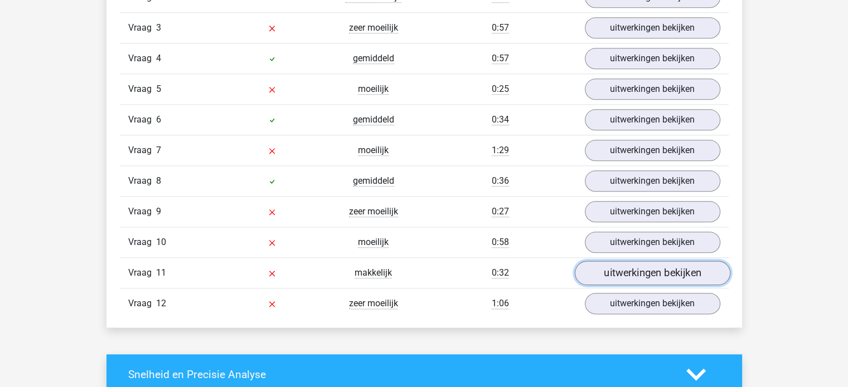
click at [658, 271] on link "uitwerkingen bekijken" at bounding box center [651, 273] width 155 height 25
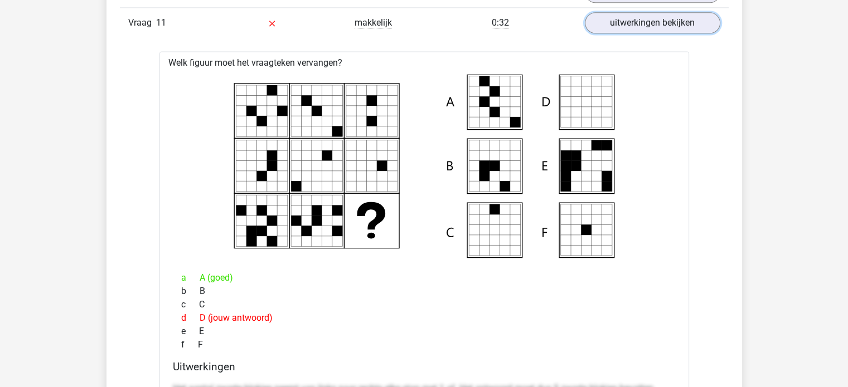
scroll to position [1530, 0]
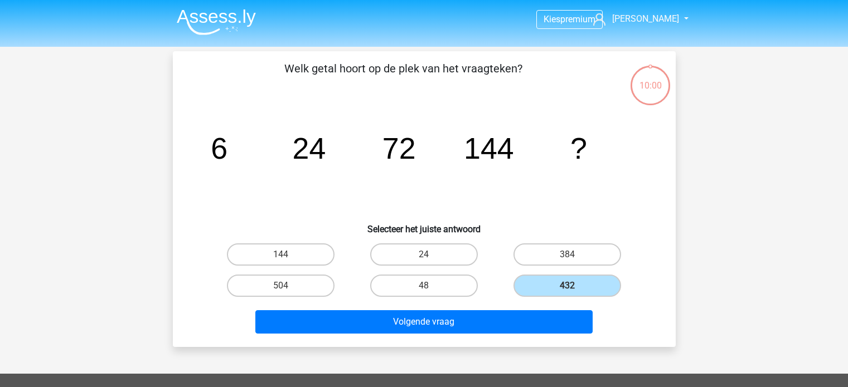
scroll to position [51, 0]
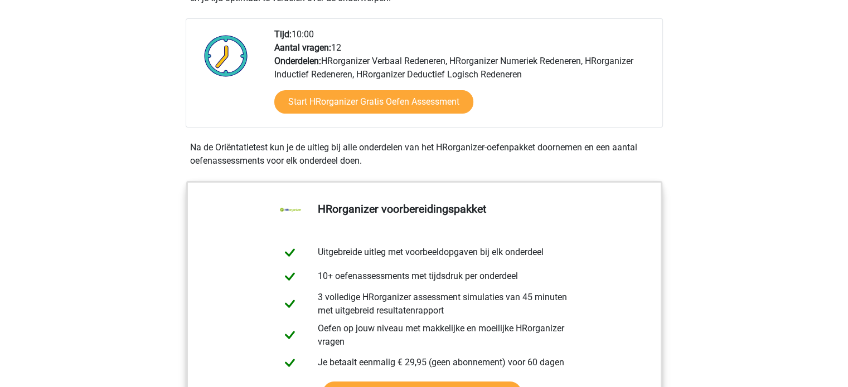
scroll to position [260, 0]
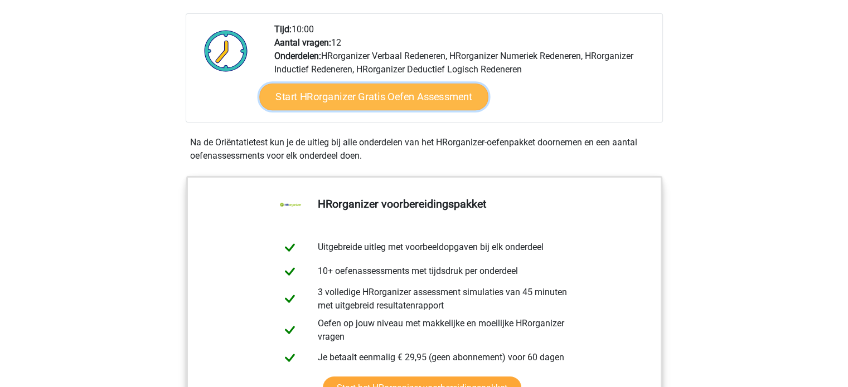
click at [435, 110] on link "Start HRorganizer Gratis Oefen Assessment" at bounding box center [373, 97] width 229 height 27
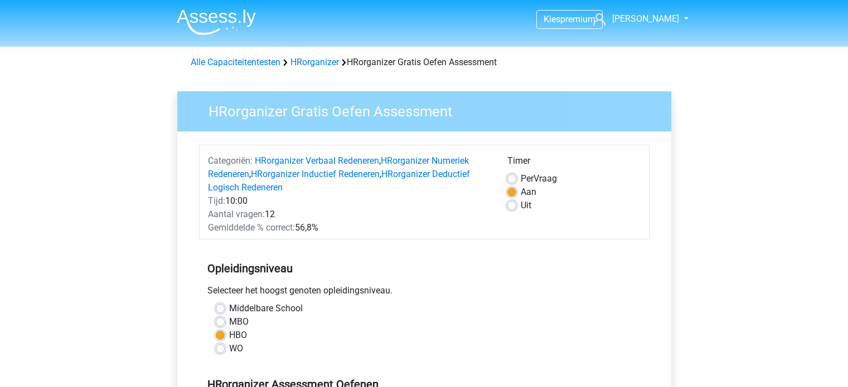
scroll to position [265, 0]
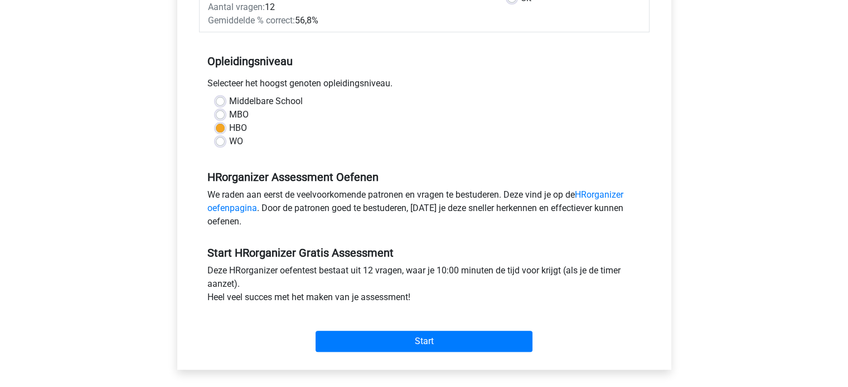
scroll to position [219, 0]
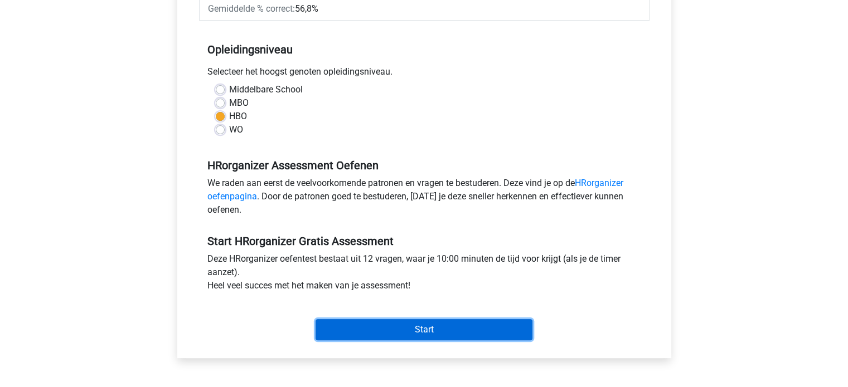
click at [412, 327] on input "Start" at bounding box center [423, 329] width 217 height 21
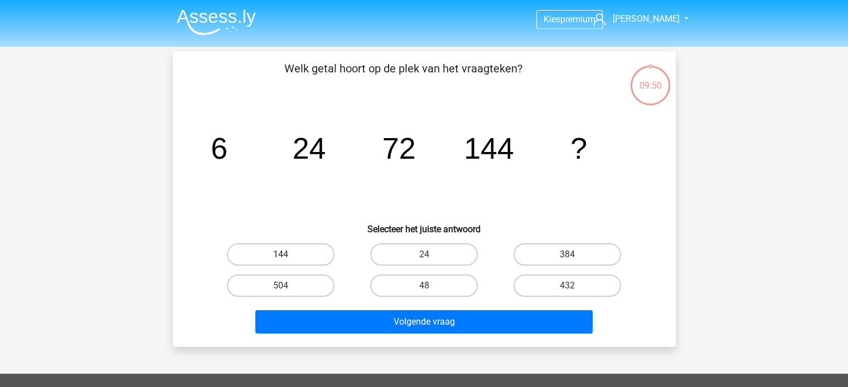
click at [294, 257] on label "144" at bounding box center [281, 255] width 108 height 22
click at [288, 257] on input "144" at bounding box center [283, 258] width 7 height 7
radio input "true"
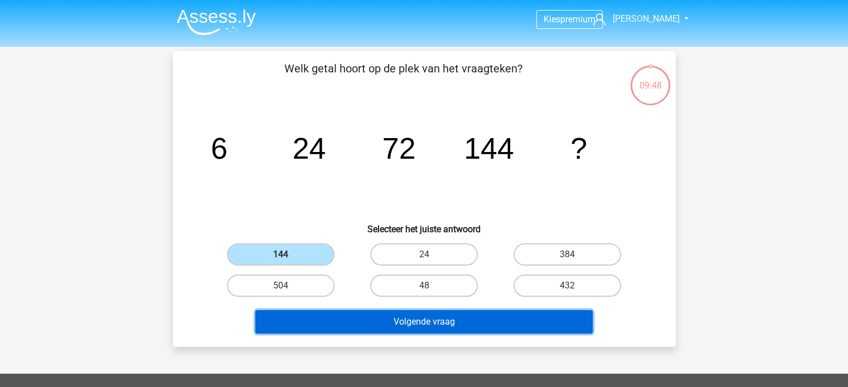
click at [339, 323] on button "Volgende vraag" at bounding box center [423, 321] width 337 height 23
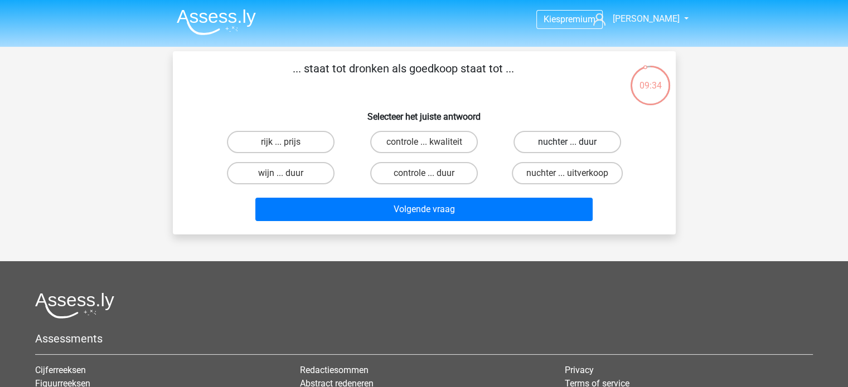
click at [558, 144] on label "nuchter ... duur" at bounding box center [567, 142] width 108 height 22
click at [567, 144] on input "nuchter ... duur" at bounding box center [570, 145] width 7 height 7
radio input "true"
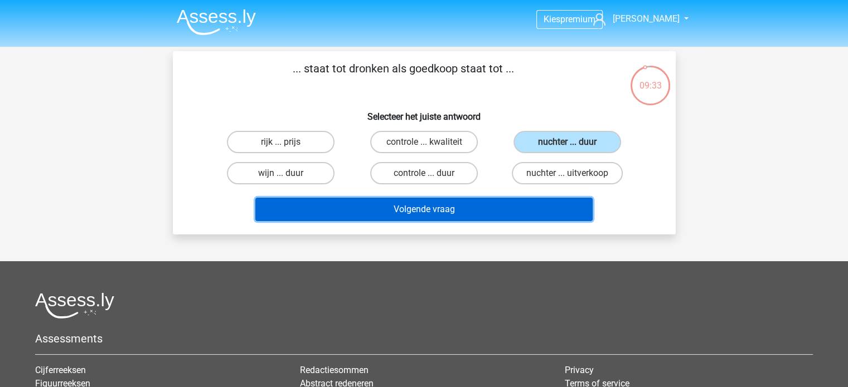
click at [454, 207] on button "Volgende vraag" at bounding box center [423, 209] width 337 height 23
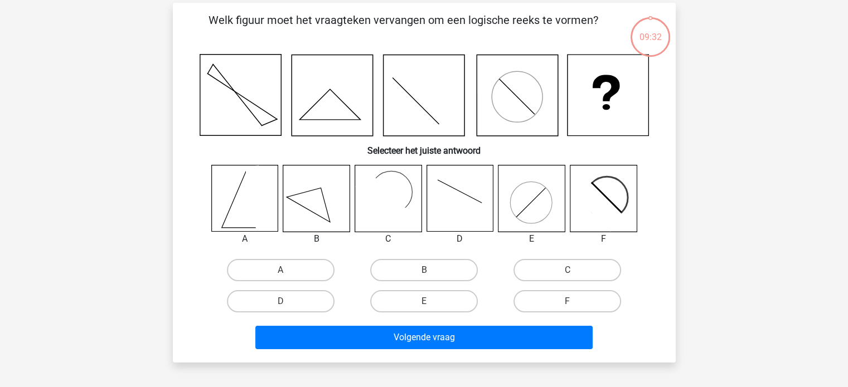
scroll to position [51, 0]
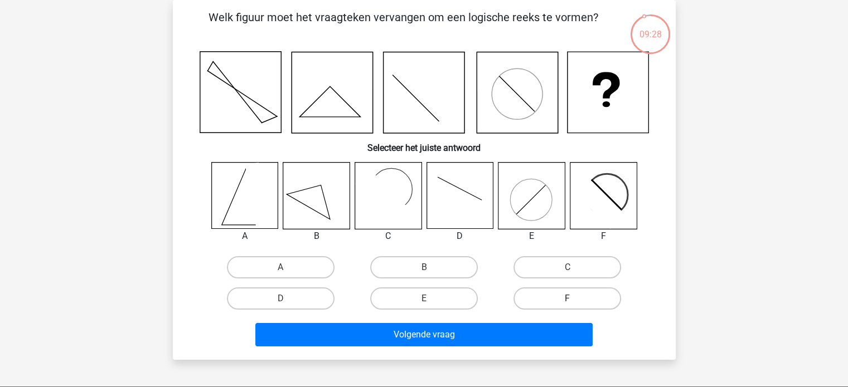
click at [553, 300] on label "F" at bounding box center [567, 299] width 108 height 22
click at [567, 300] on input "F" at bounding box center [570, 302] width 7 height 7
radio input "true"
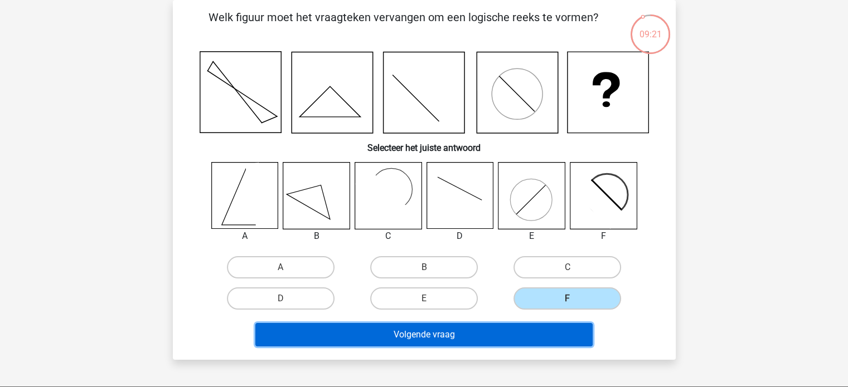
click at [502, 330] on button "Volgende vraag" at bounding box center [423, 334] width 337 height 23
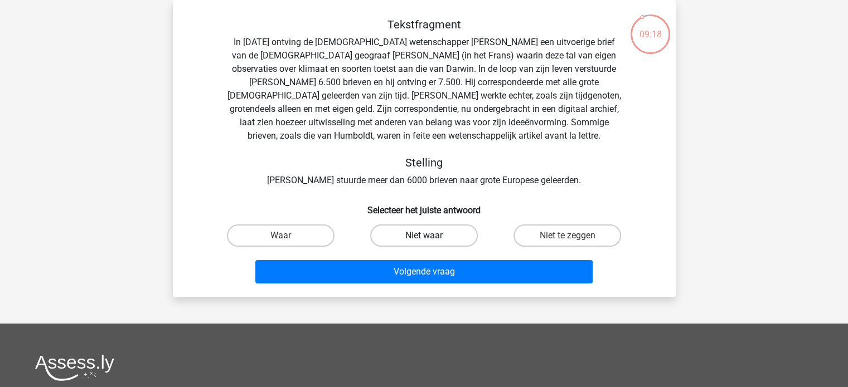
click at [454, 236] on label "Niet waar" at bounding box center [424, 236] width 108 height 22
click at [431, 236] on input "Niet waar" at bounding box center [427, 239] width 7 height 7
radio input "true"
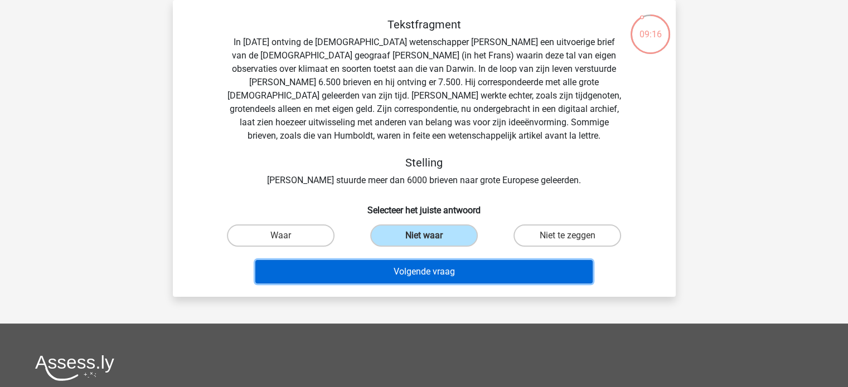
click at [493, 274] on button "Volgende vraag" at bounding box center [423, 271] width 337 height 23
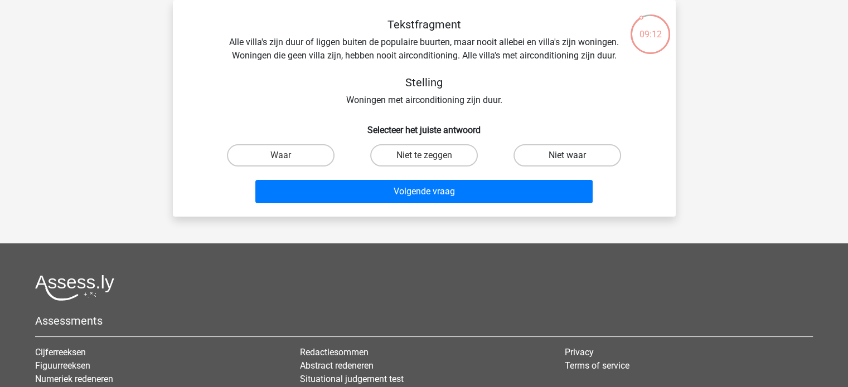
click at [559, 156] on label "Niet waar" at bounding box center [567, 155] width 108 height 22
click at [567, 156] on input "Niet waar" at bounding box center [570, 158] width 7 height 7
radio input "true"
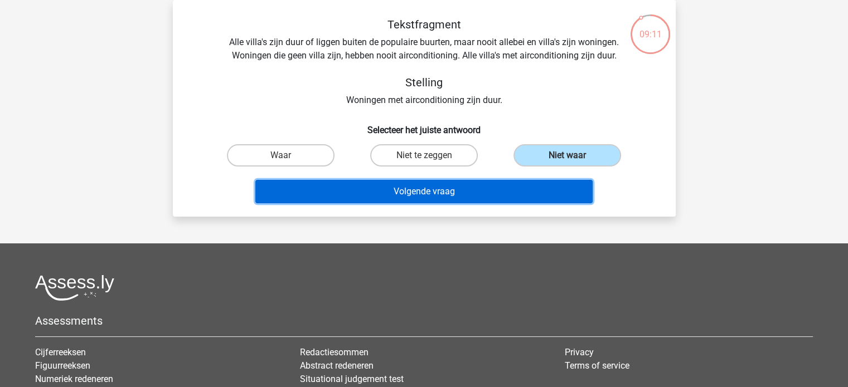
click at [493, 186] on button "Volgende vraag" at bounding box center [423, 191] width 337 height 23
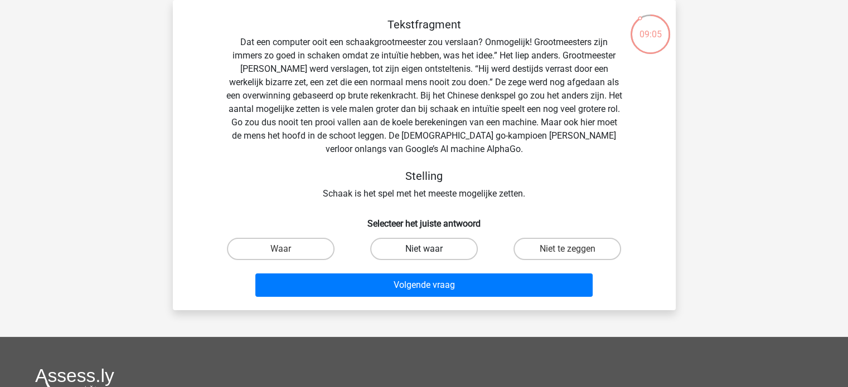
click at [438, 252] on label "Niet waar" at bounding box center [424, 249] width 108 height 22
click at [431, 252] on input "Niet waar" at bounding box center [427, 252] width 7 height 7
radio input "true"
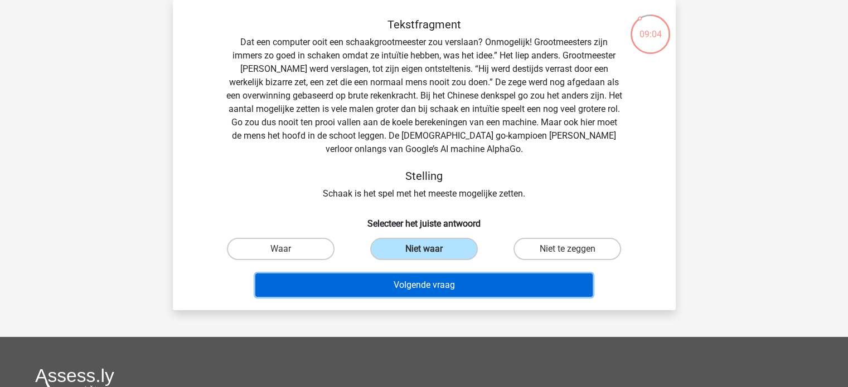
click at [434, 279] on button "Volgende vraag" at bounding box center [423, 285] width 337 height 23
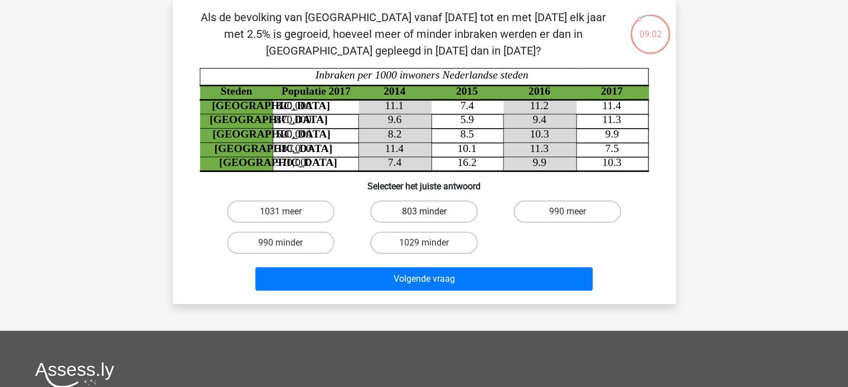
click at [451, 211] on label "803 minder" at bounding box center [424, 212] width 108 height 22
click at [431, 212] on input "803 minder" at bounding box center [427, 215] width 7 height 7
radio input "true"
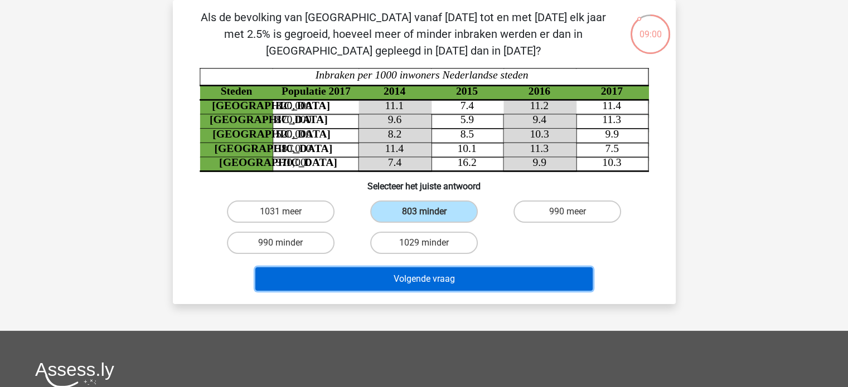
click at [441, 276] on button "Volgende vraag" at bounding box center [423, 278] width 337 height 23
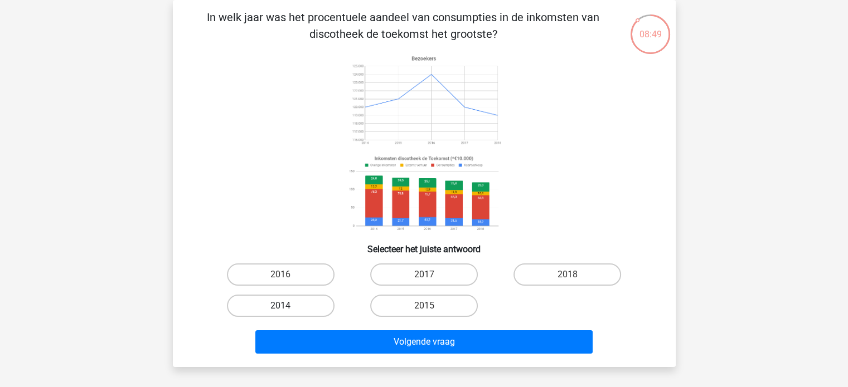
click at [298, 309] on label "2014" at bounding box center [281, 306] width 108 height 22
click at [288, 309] on input "2014" at bounding box center [283, 309] width 7 height 7
radio input "true"
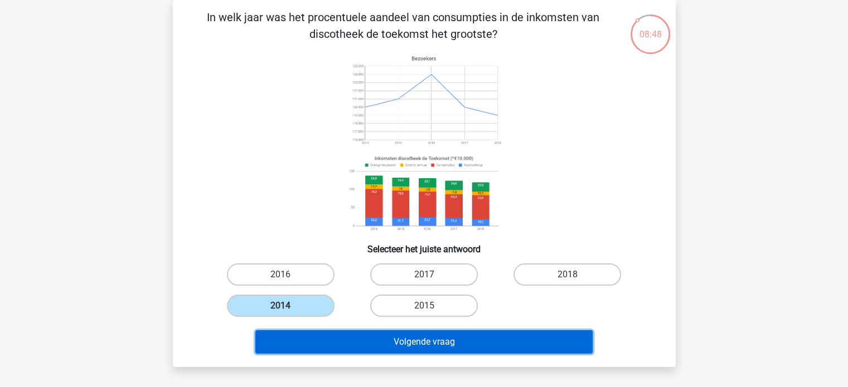
click at [316, 340] on button "Volgende vraag" at bounding box center [423, 341] width 337 height 23
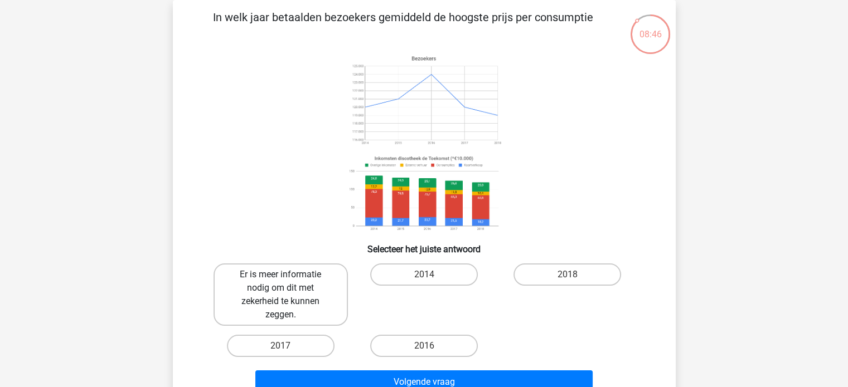
click at [306, 289] on label "Er is meer informatie nodig om dit met zekerheid te kunnen zeggen." at bounding box center [280, 295] width 134 height 62
click at [288, 282] on input "Er is meer informatie nodig om dit met zekerheid te kunnen zeggen." at bounding box center [283, 278] width 7 height 7
radio input "true"
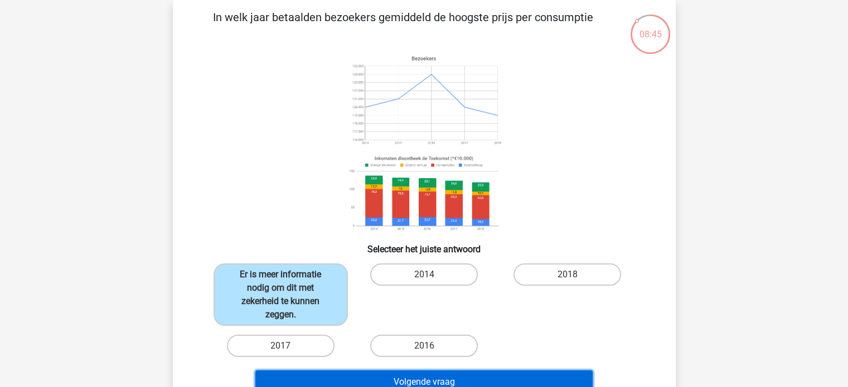
click at [358, 378] on button "Volgende vraag" at bounding box center [423, 382] width 337 height 23
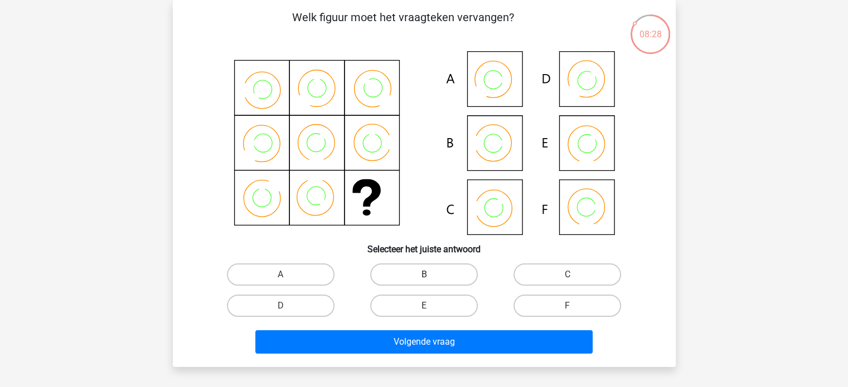
click at [406, 278] on label "B" at bounding box center [424, 275] width 108 height 22
click at [424, 278] on input "B" at bounding box center [427, 278] width 7 height 7
radio input "true"
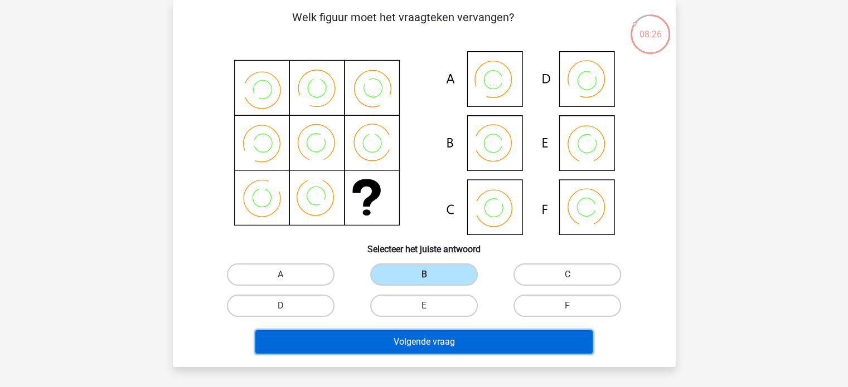
click at [372, 342] on button "Volgende vraag" at bounding box center [423, 341] width 337 height 23
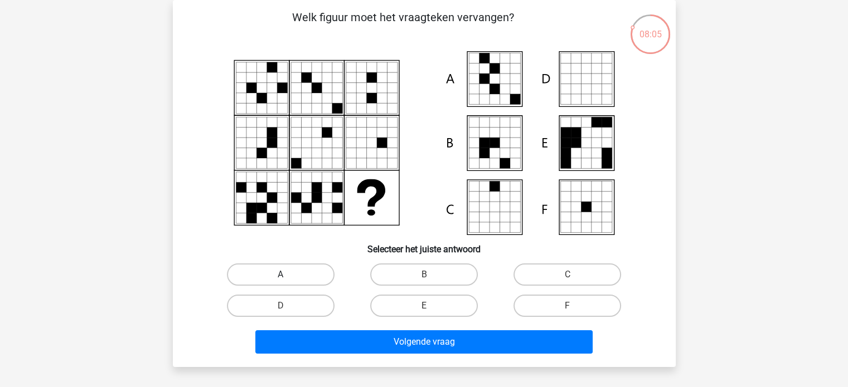
click at [297, 269] on label "A" at bounding box center [281, 275] width 108 height 22
click at [288, 275] on input "A" at bounding box center [283, 278] width 7 height 7
radio input "true"
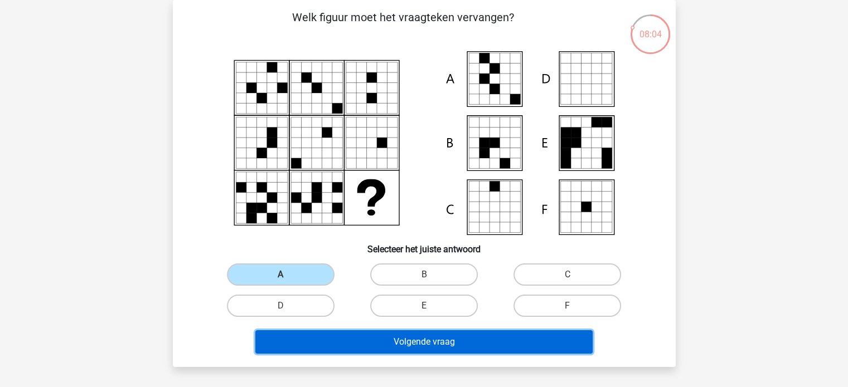
click at [314, 339] on button "Volgende vraag" at bounding box center [423, 341] width 337 height 23
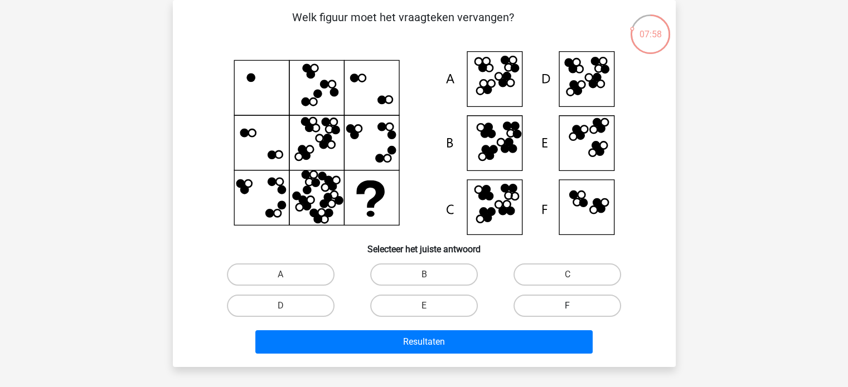
click at [569, 305] on label "F" at bounding box center [567, 306] width 108 height 22
click at [569, 306] on input "F" at bounding box center [570, 309] width 7 height 7
radio input "true"
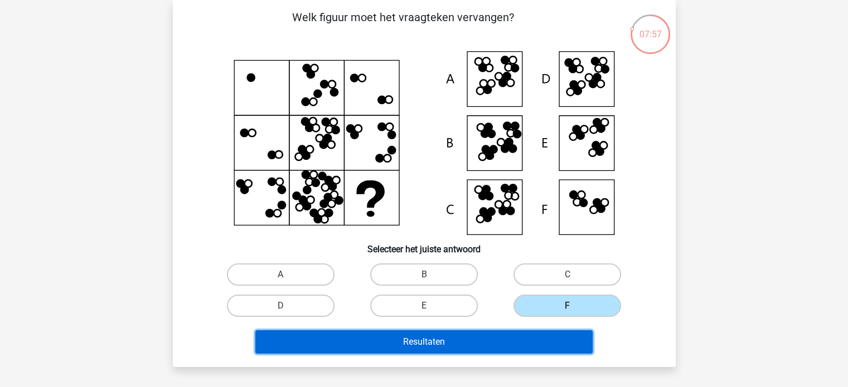
click at [525, 335] on button "Resultaten" at bounding box center [423, 341] width 337 height 23
